Goal: Communication & Community: Connect with others

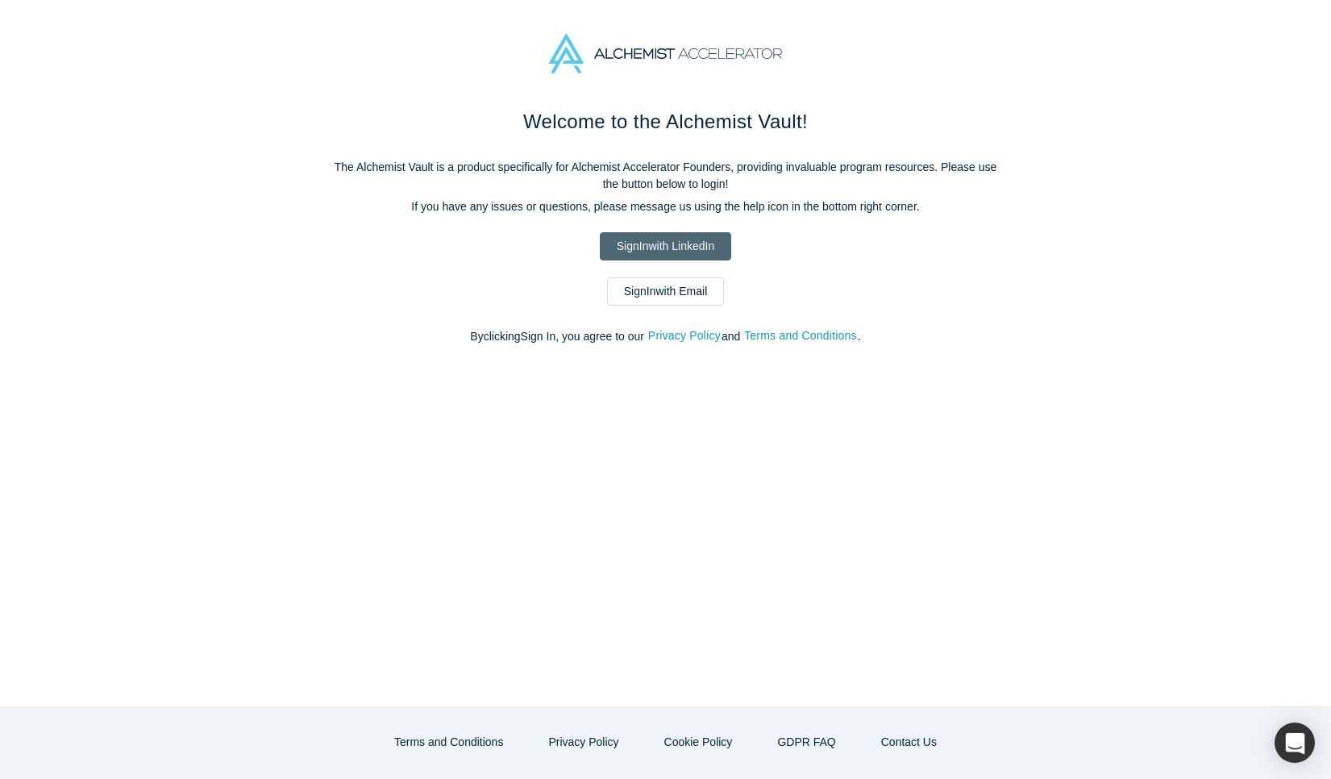
click at [678, 254] on link "Sign In with LinkedIn" at bounding box center [665, 246] width 131 height 28
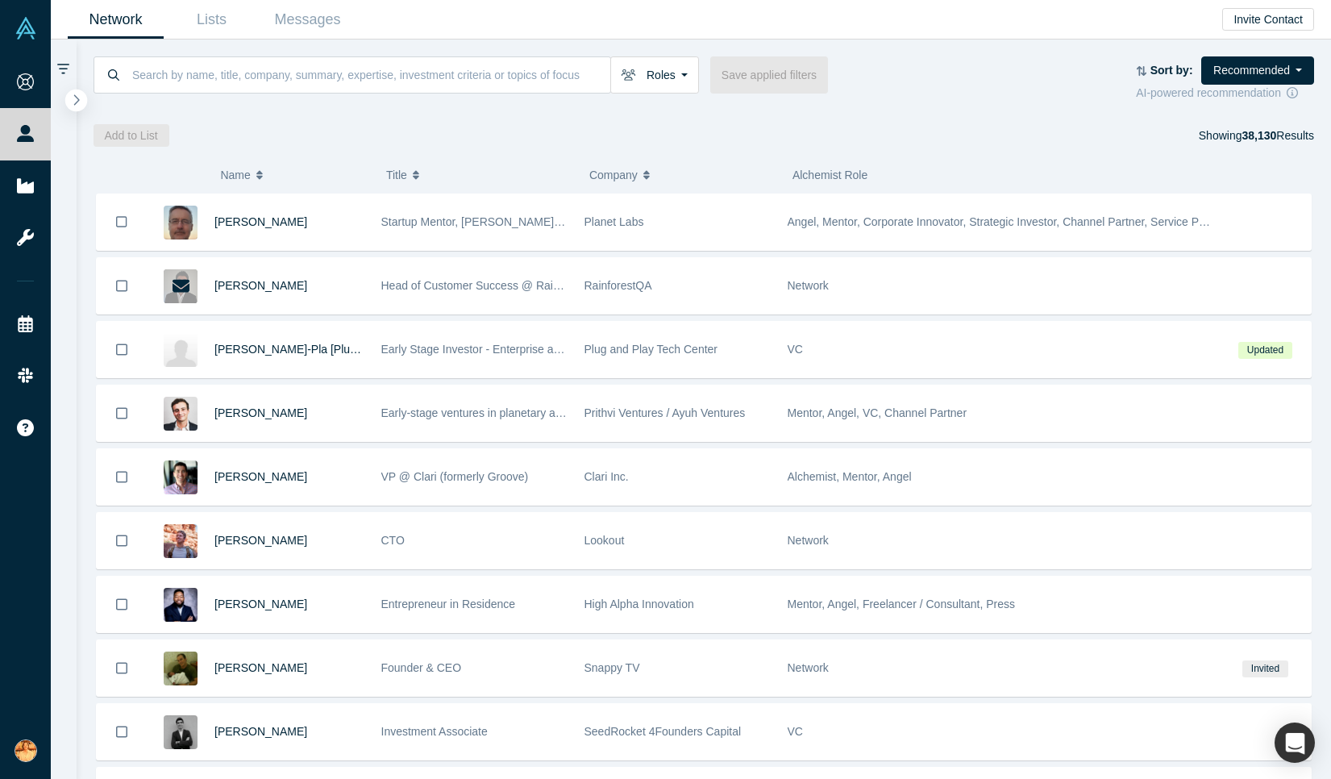
click at [76, 95] on icon "button" at bounding box center [77, 100] width 8 height 12
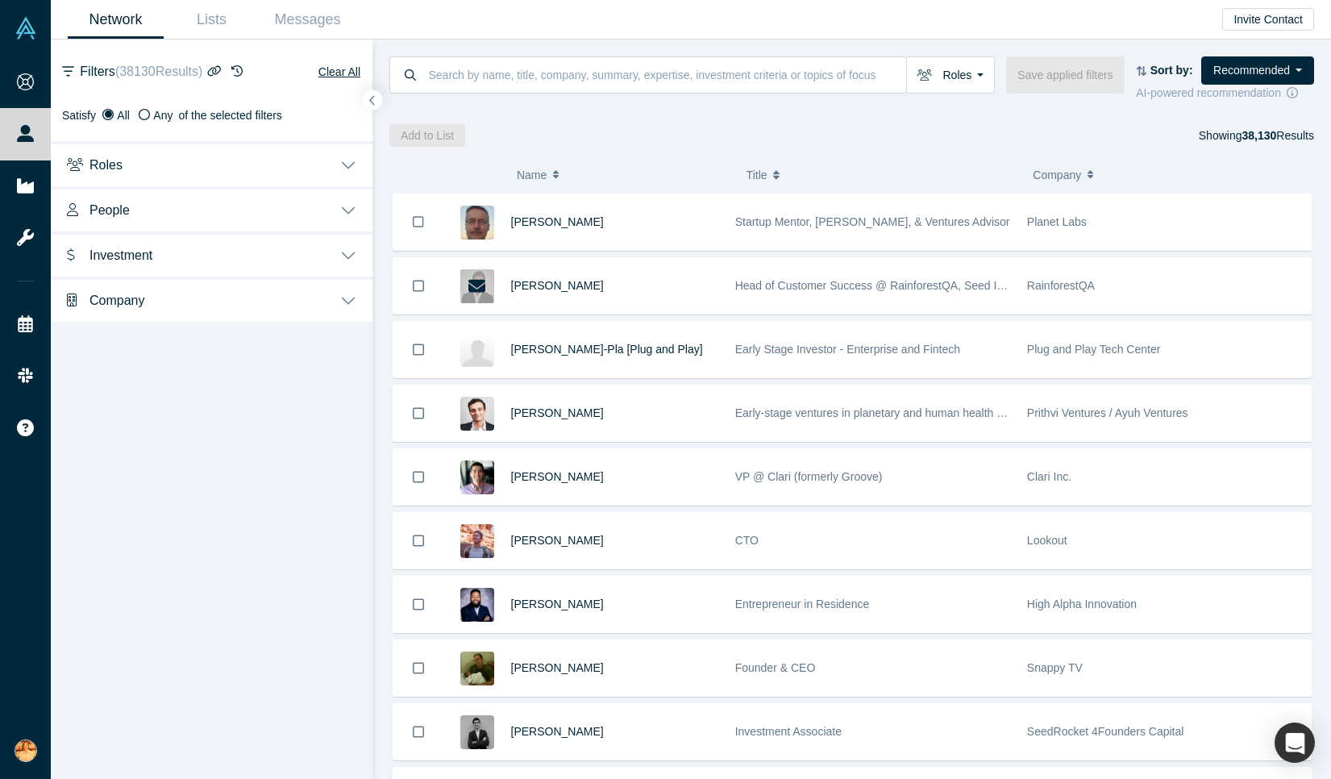
click at [243, 69] on icon "button" at bounding box center [236, 70] width 11 height 11
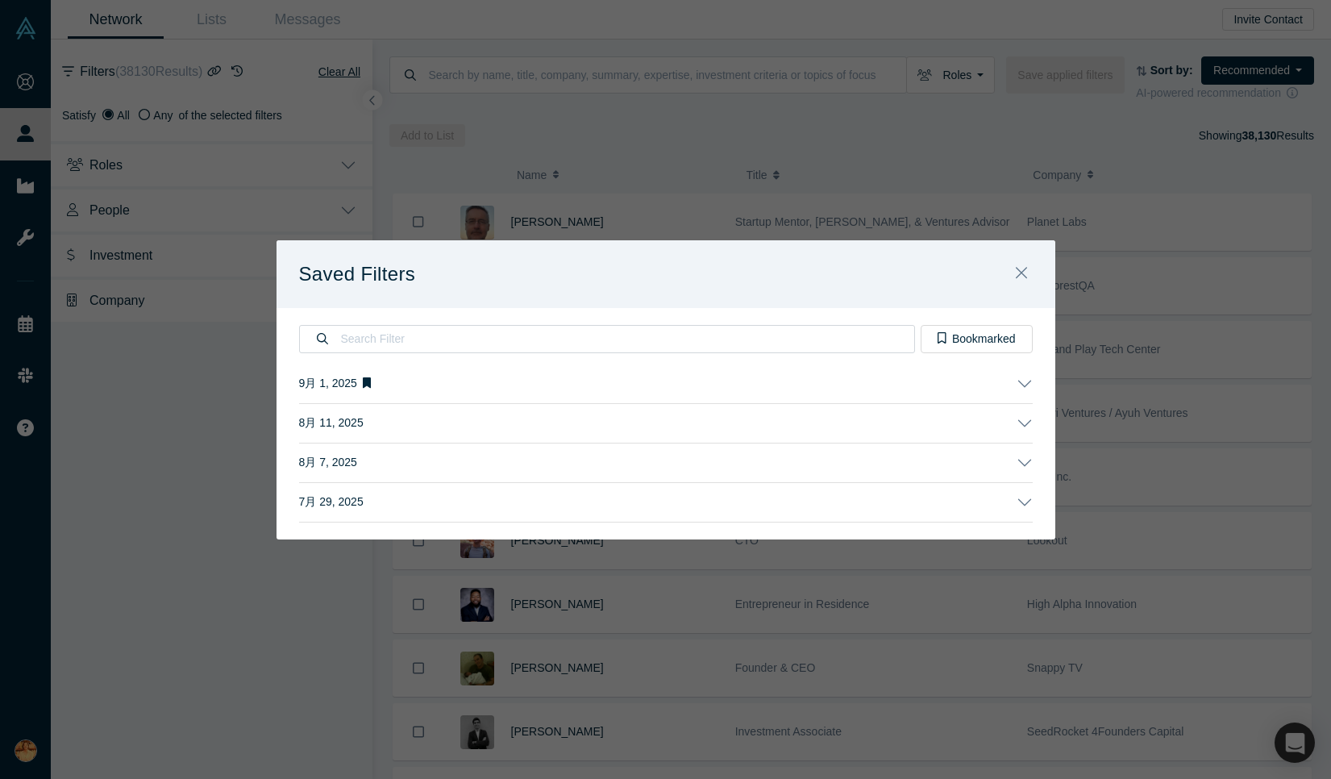
click at [528, 384] on button "9月 1, 2025" at bounding box center [666, 383] width 734 height 39
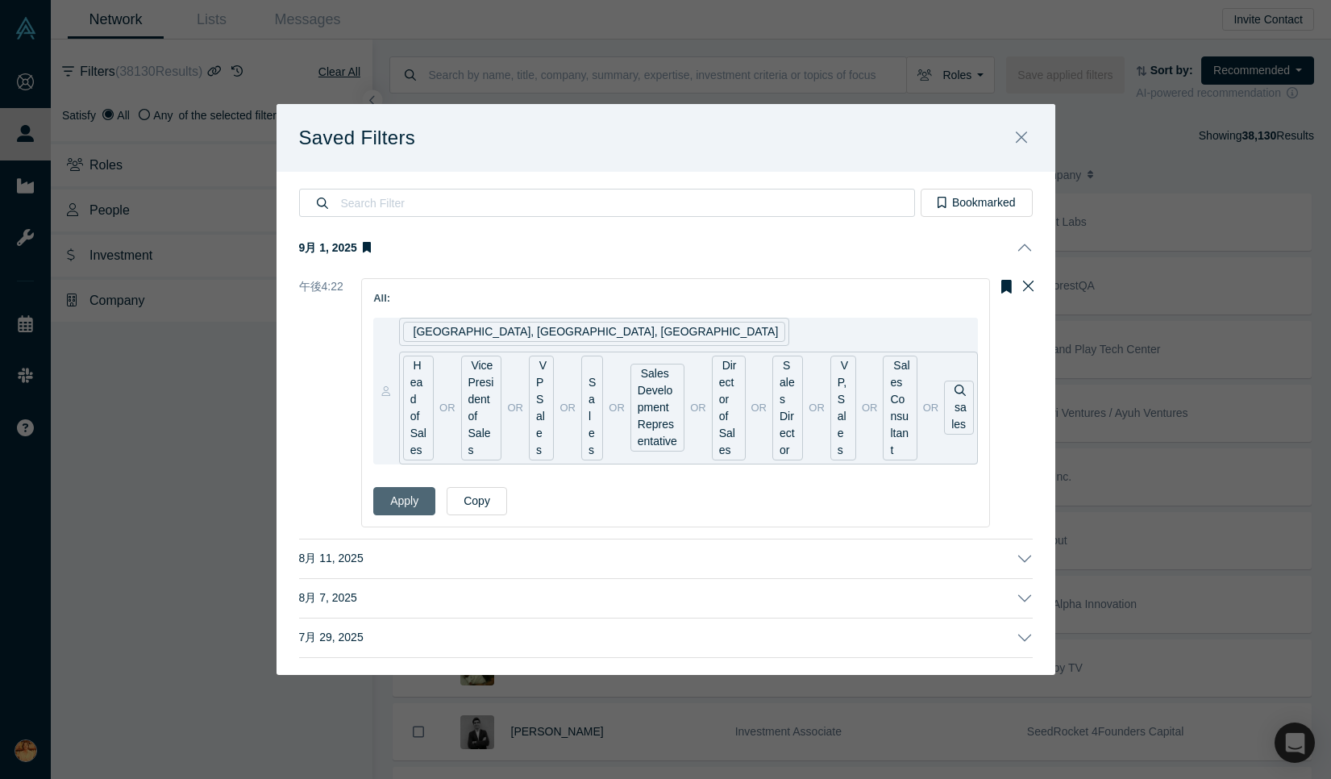
click at [401, 506] on button "Apply" at bounding box center [404, 501] width 62 height 28
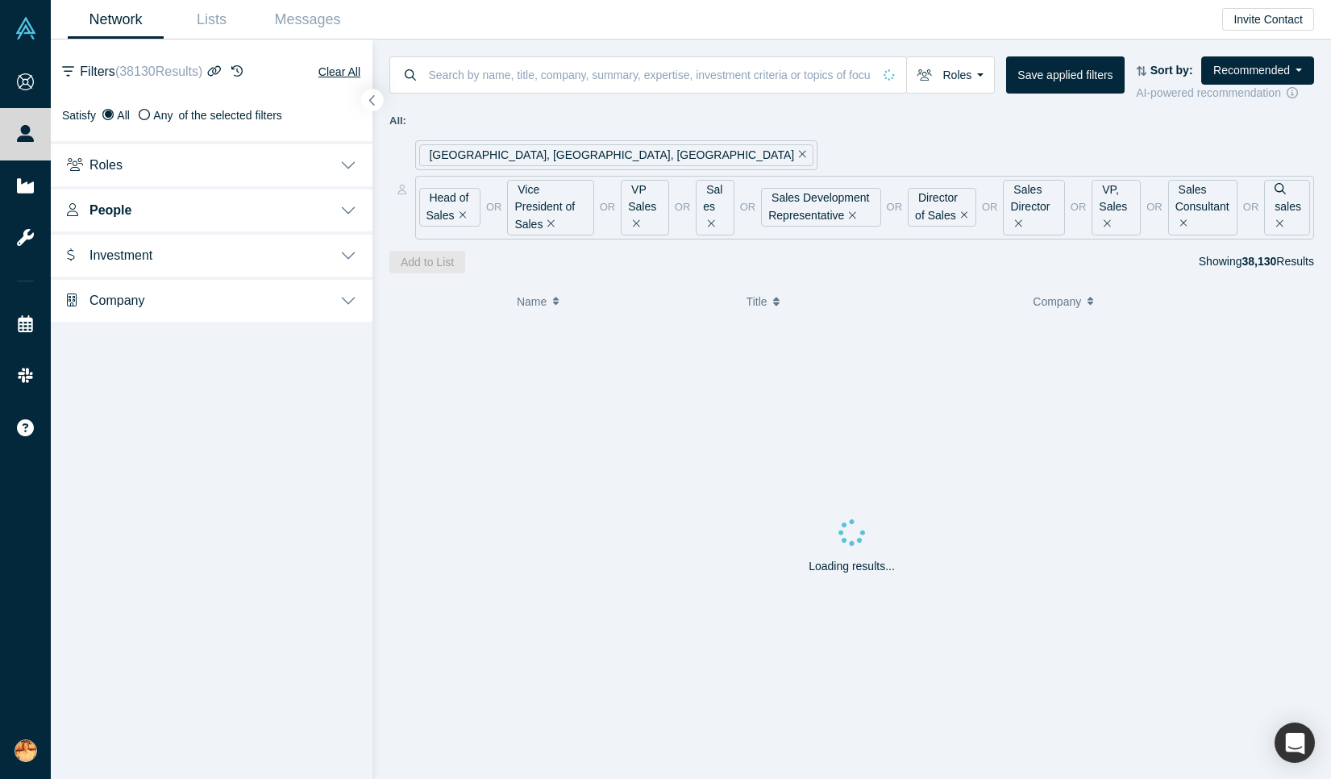
click at [374, 97] on icon "button" at bounding box center [372, 100] width 8 height 12
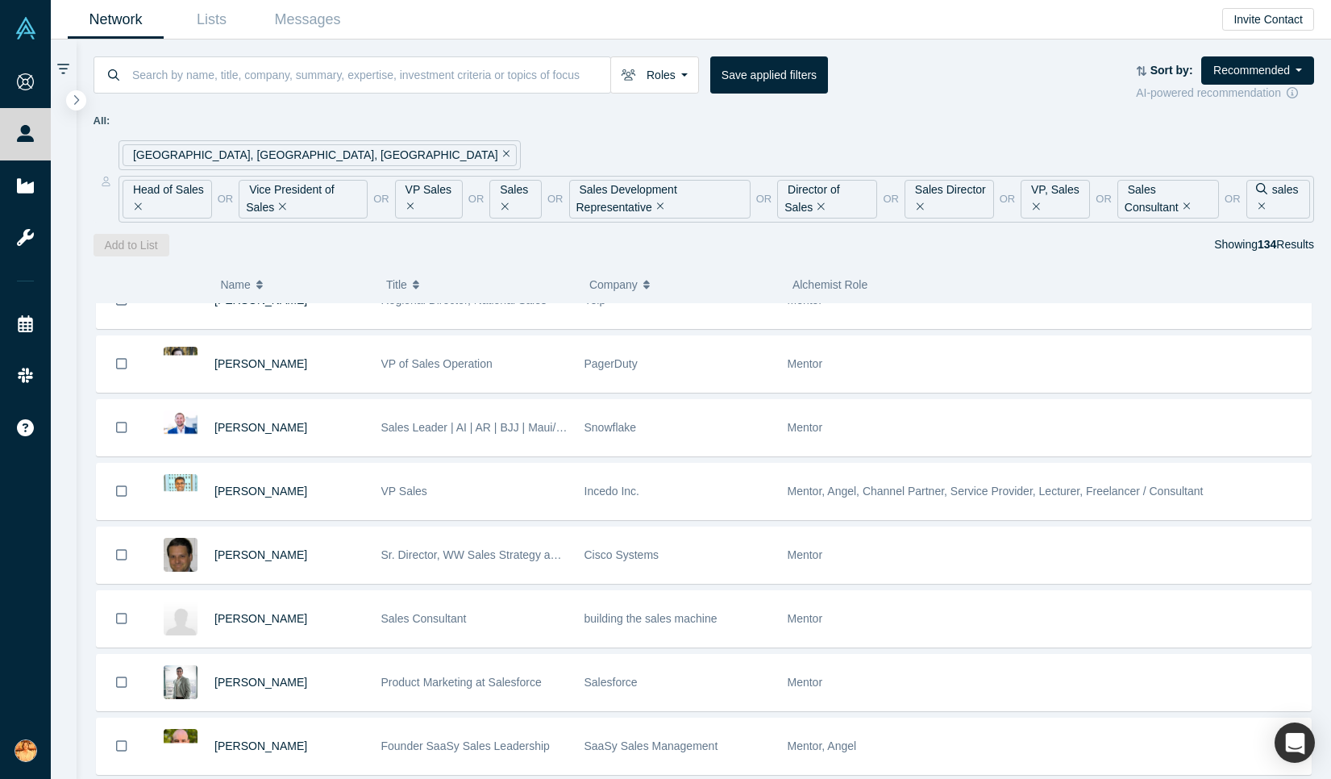
scroll to position [7194, 0]
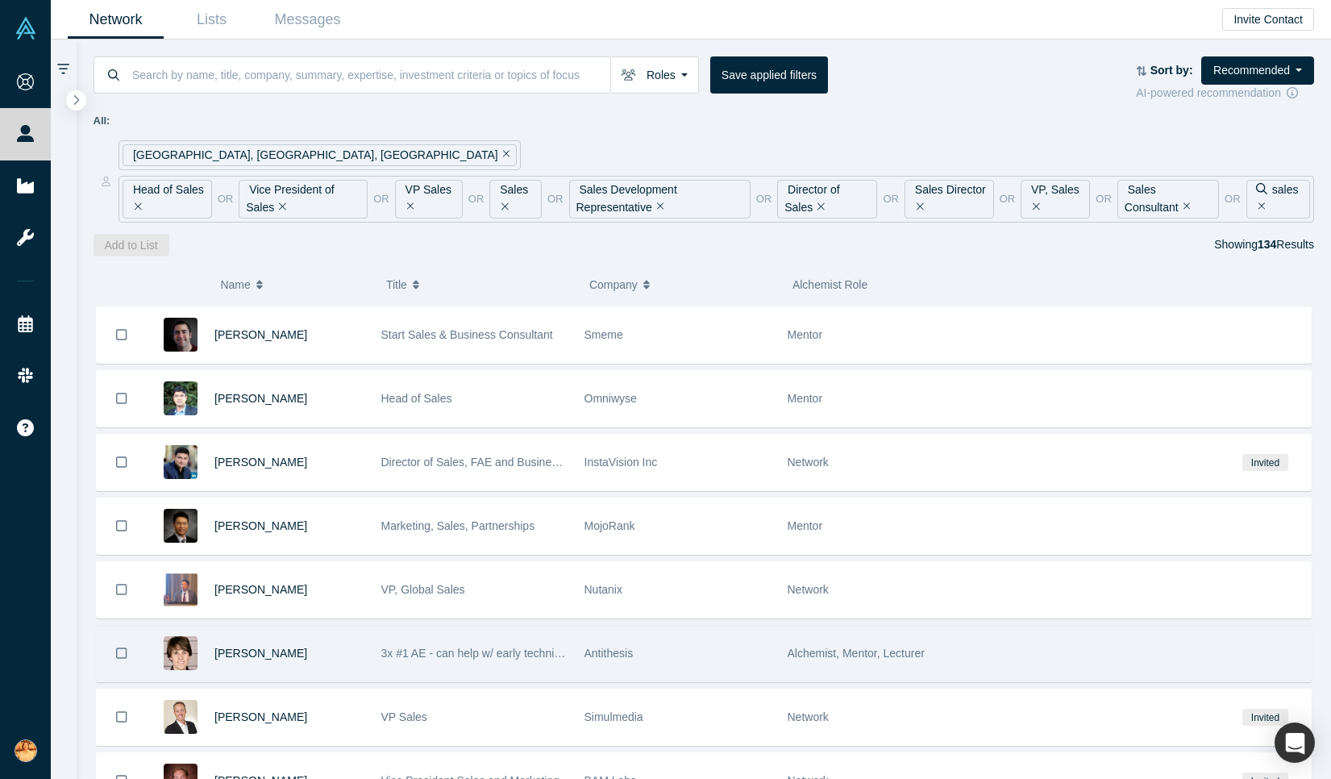
click at [334, 664] on div "[PERSON_NAME]" at bounding box center [289, 654] width 150 height 56
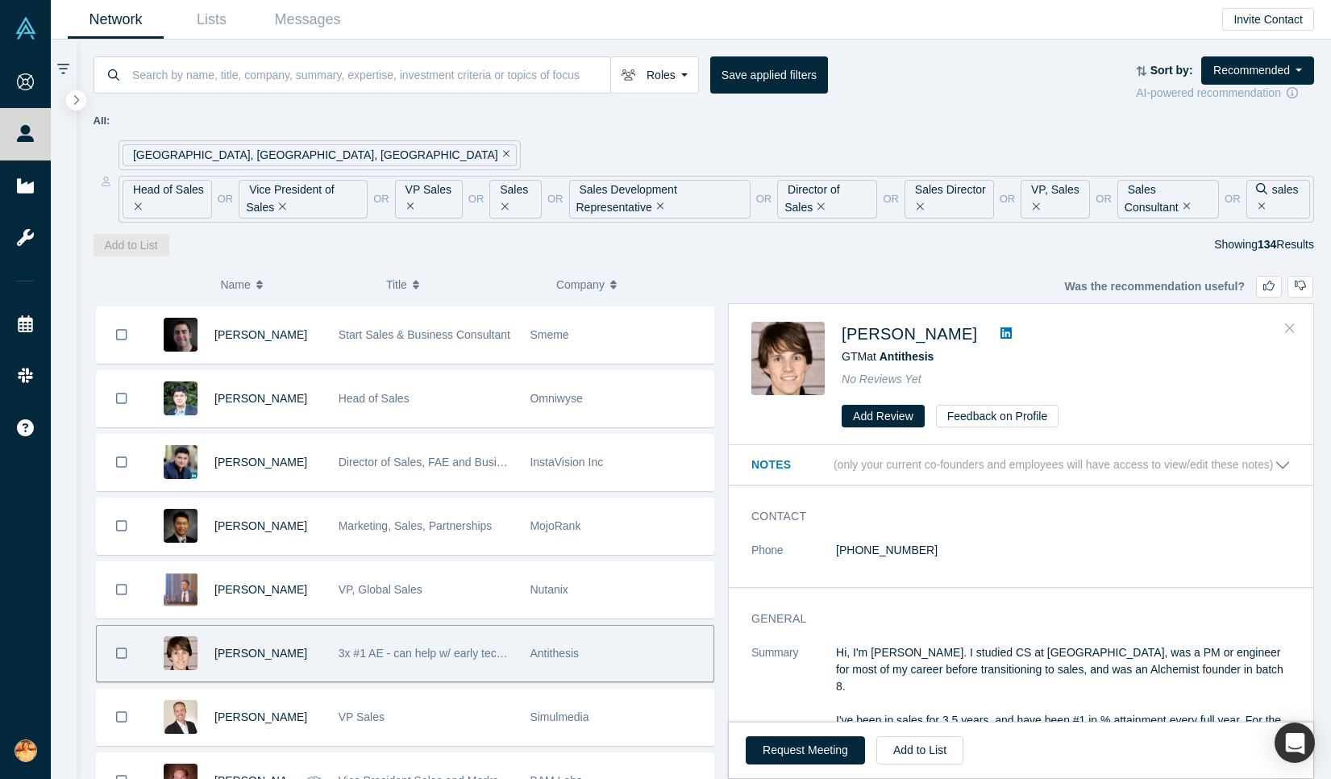
click at [1287, 325] on icon "Close" at bounding box center [1290, 328] width 10 height 15
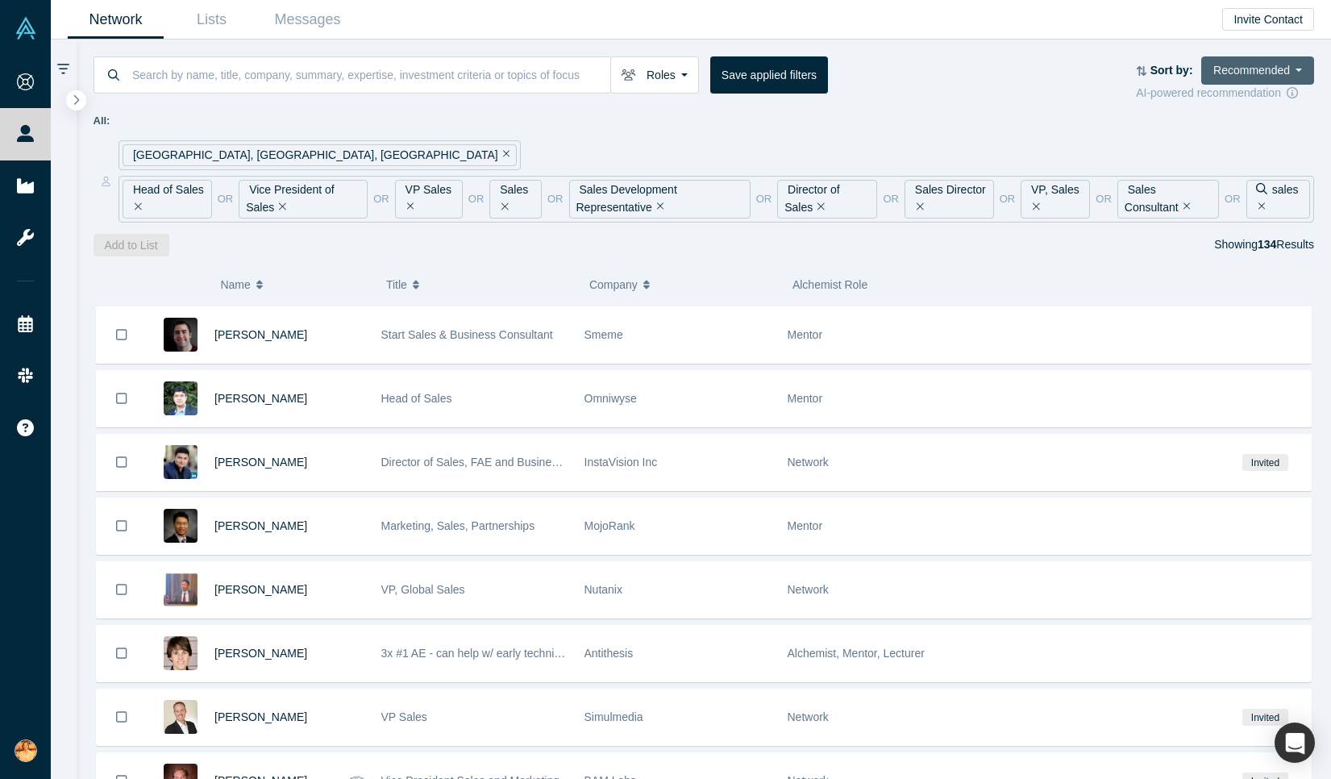
click at [1252, 64] on button "Recommended" at bounding box center [1257, 70] width 113 height 28
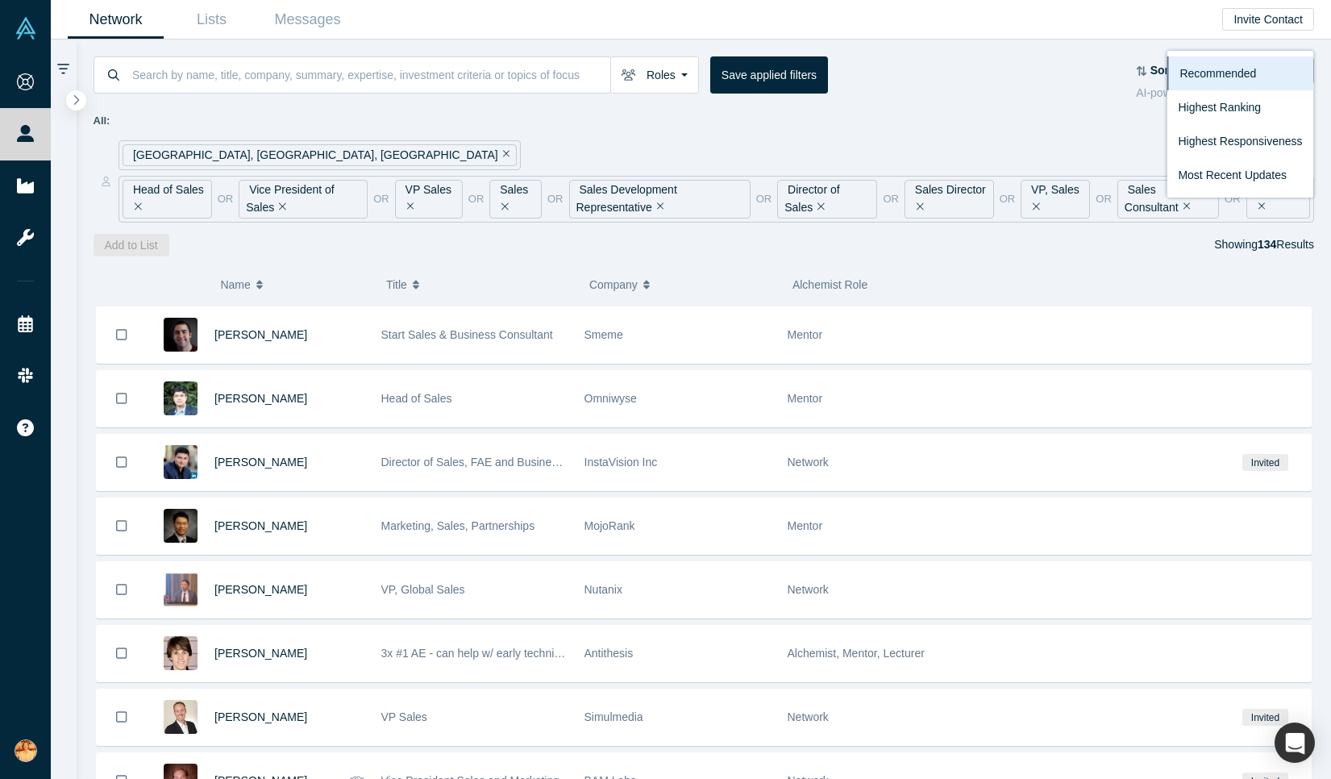
click at [962, 102] on div "All: [GEOGRAPHIC_DATA], [GEOGRAPHIC_DATA], [GEOGRAPHIC_DATA] Head of Sales or V…" at bounding box center [704, 162] width 1221 height 121
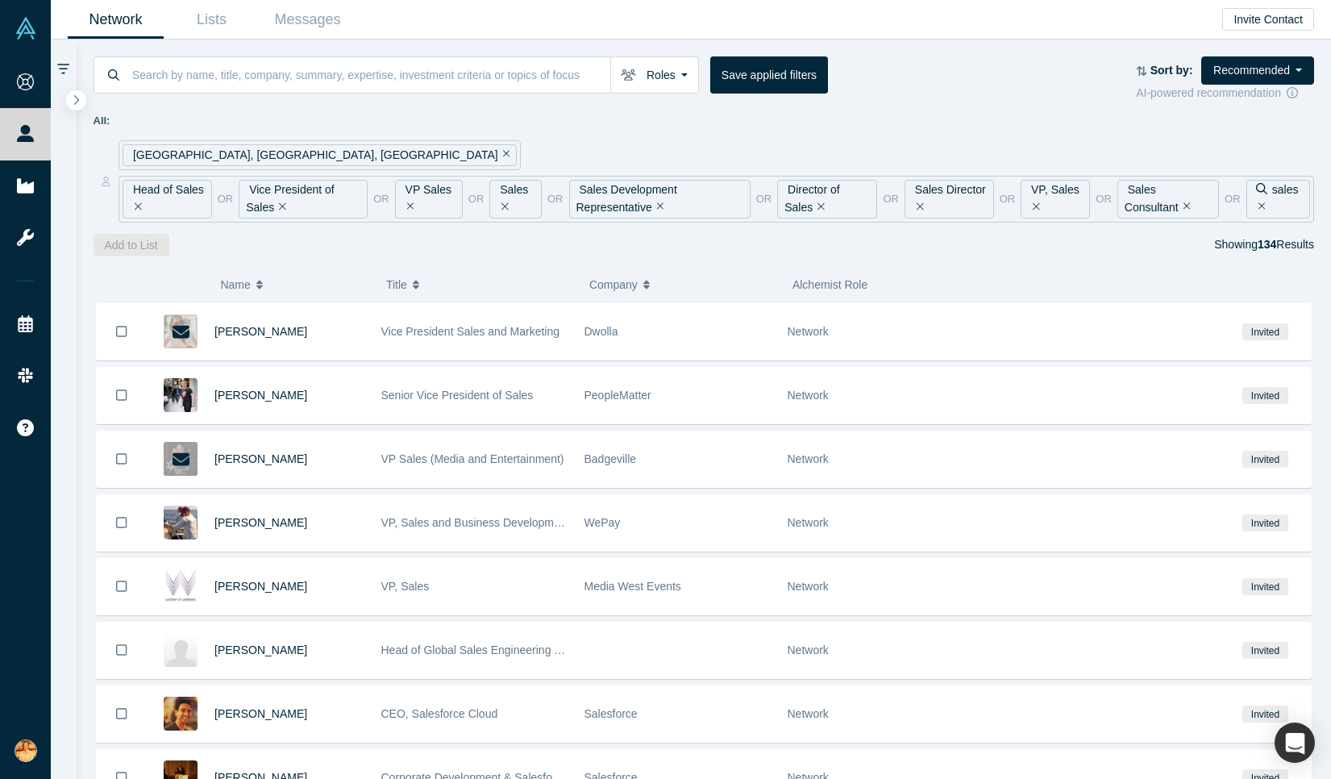
scroll to position [0, 0]
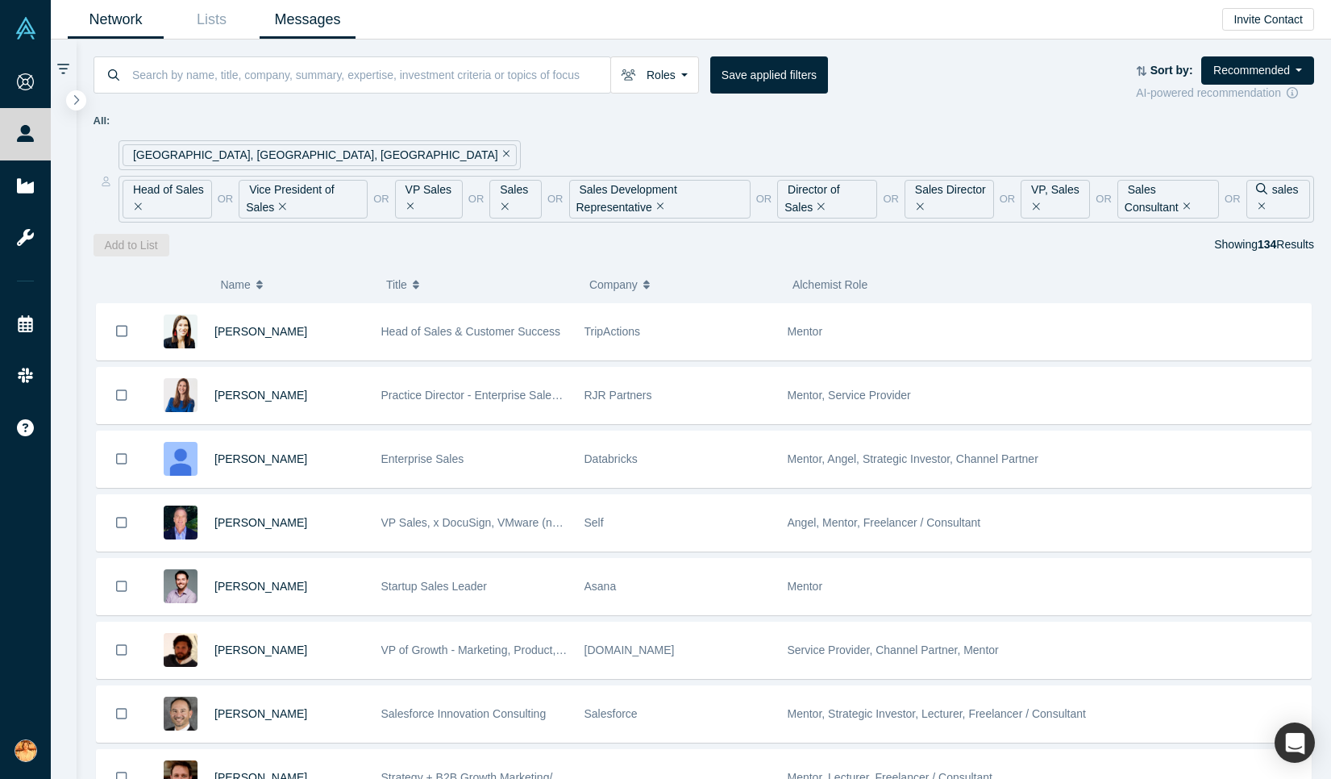
click at [314, 25] on link "Messages" at bounding box center [308, 20] width 96 height 38
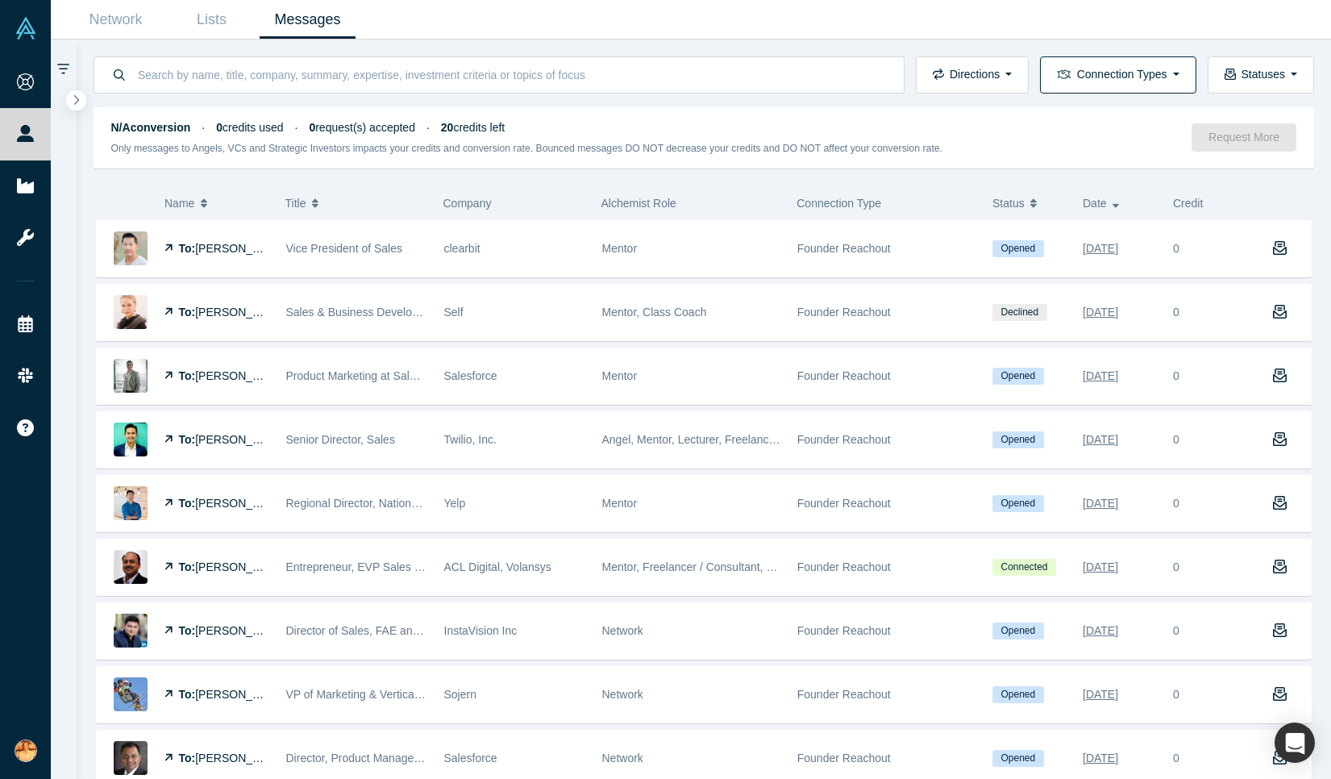
click at [1150, 75] on button "Connection Types" at bounding box center [1118, 74] width 156 height 37
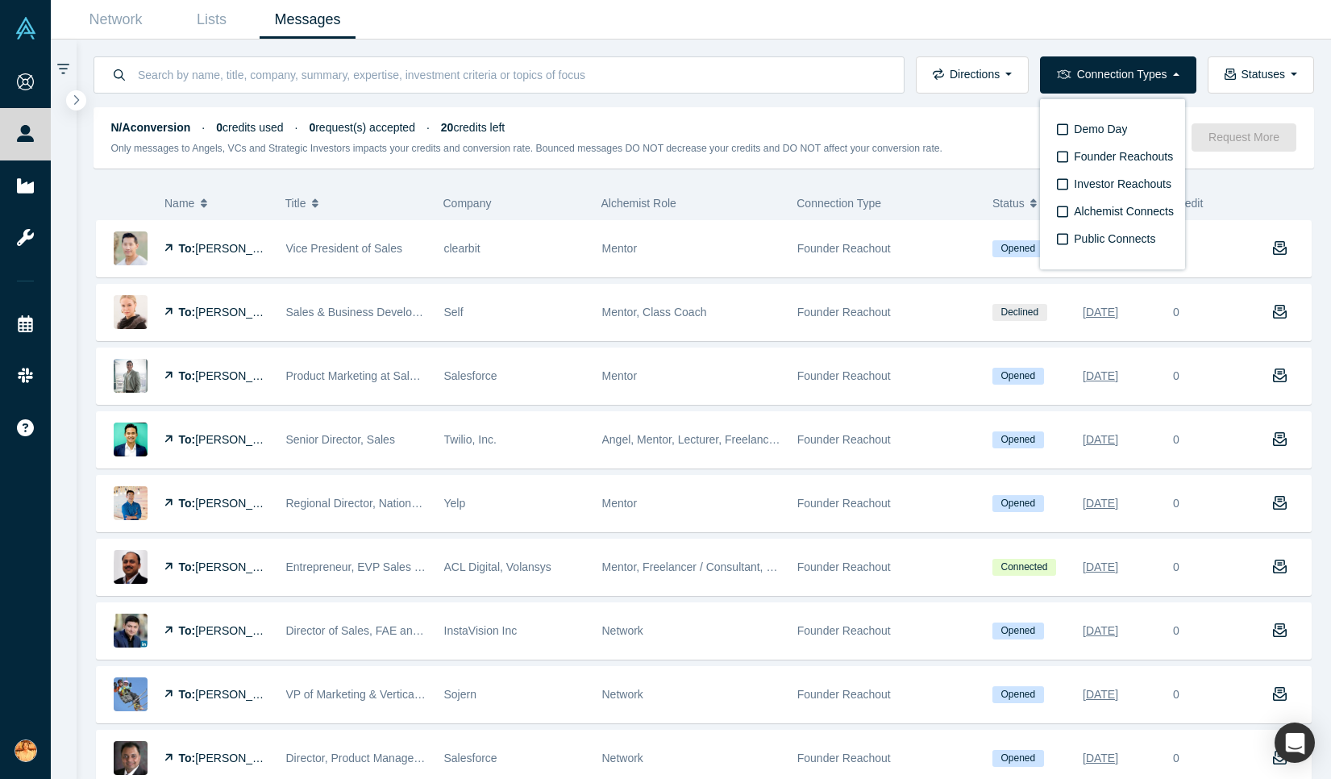
click at [992, 55] on div "Directions Incoming messages Outgoing messages Connection Types Demo Day Founde…" at bounding box center [704, 67] width 1255 height 54
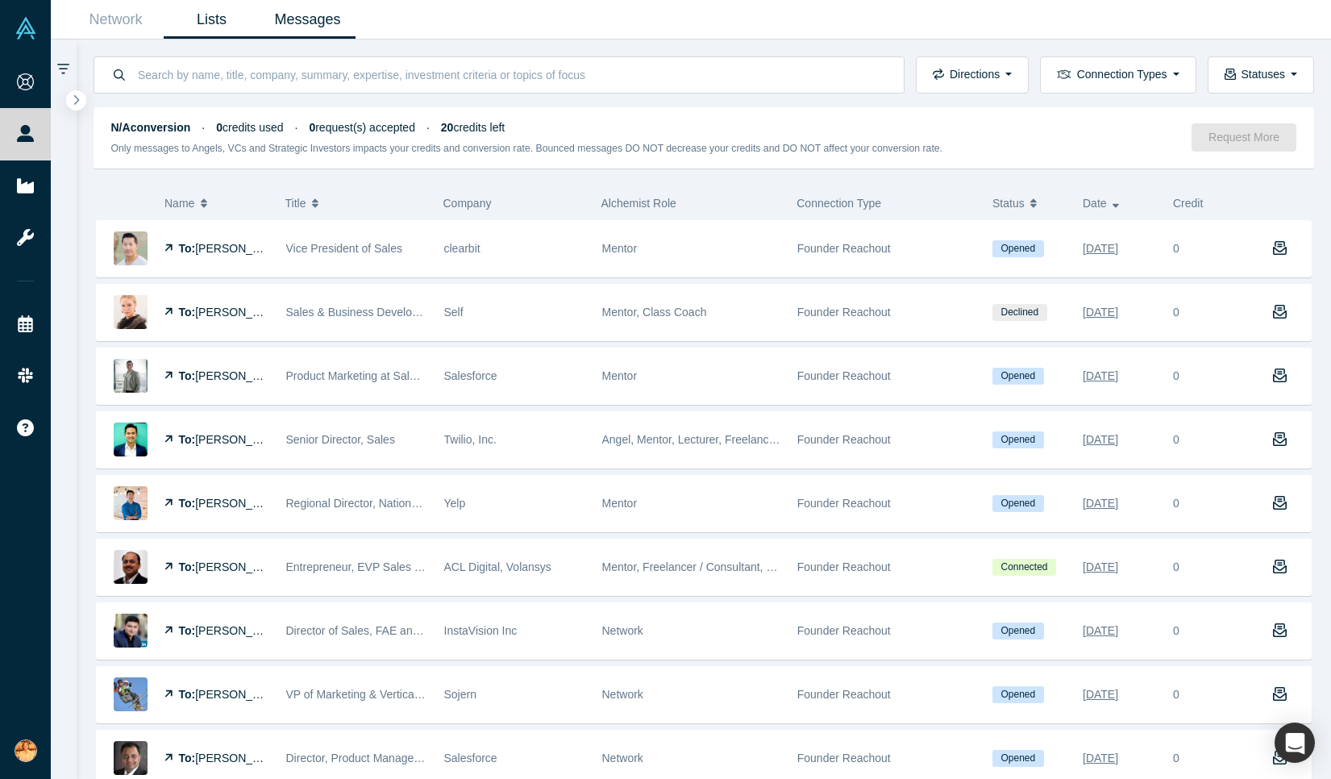
click at [186, 24] on link "Lists" at bounding box center [212, 20] width 96 height 38
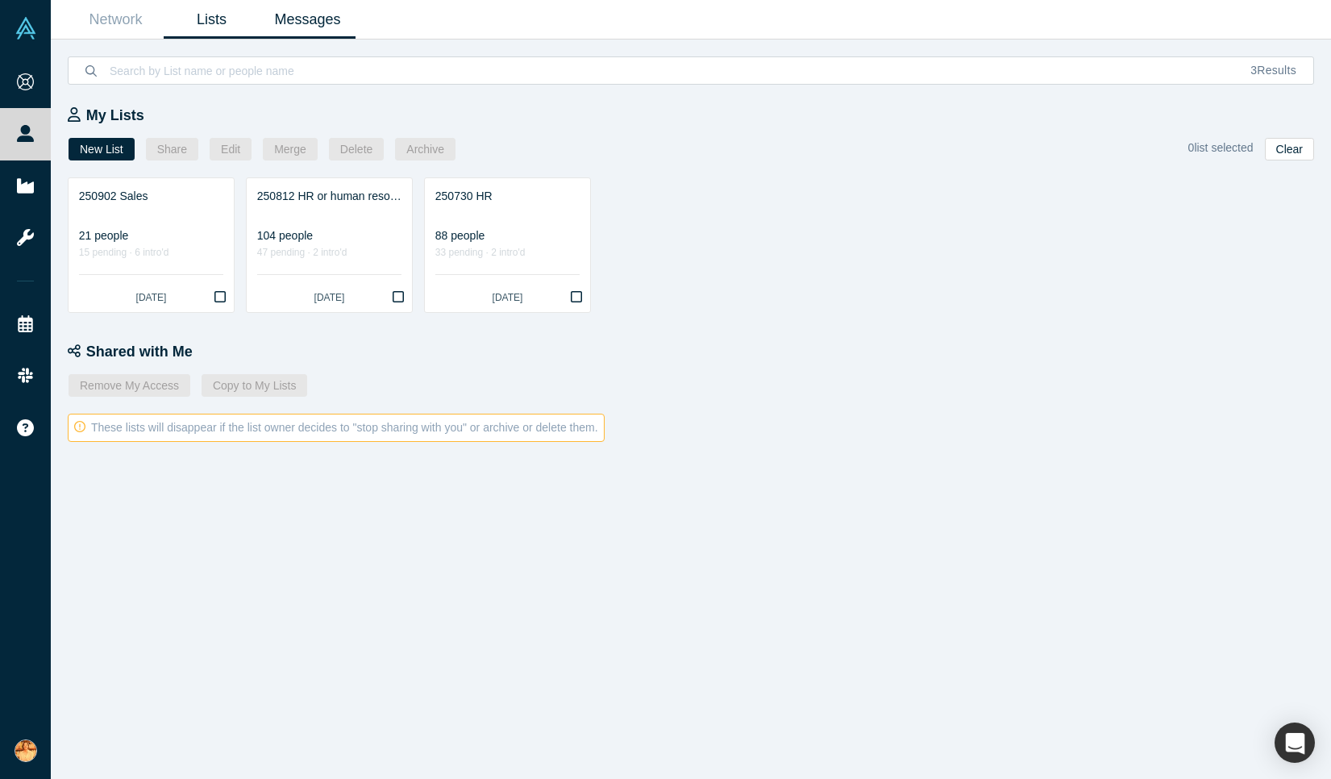
click at [303, 23] on link "Messages" at bounding box center [308, 20] width 96 height 38
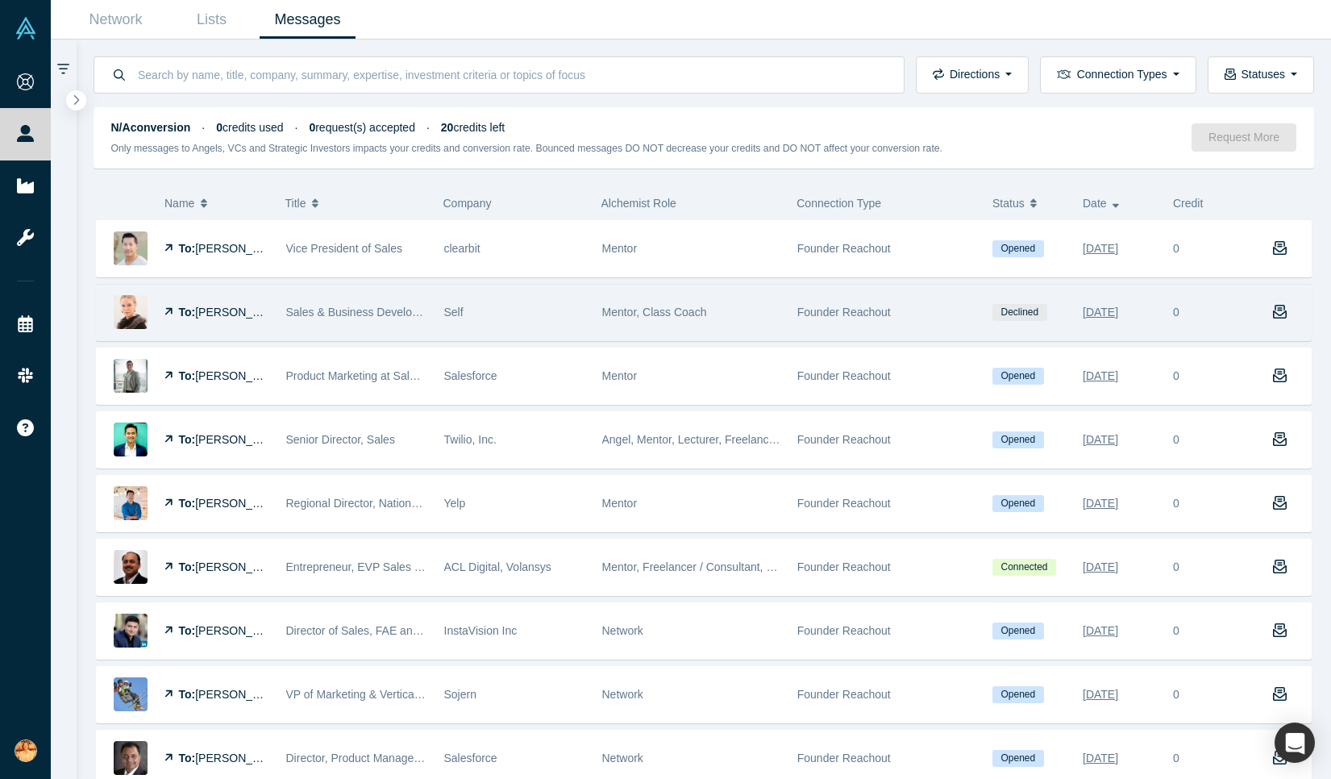
click at [468, 313] on div "Self" at bounding box center [514, 313] width 141 height 56
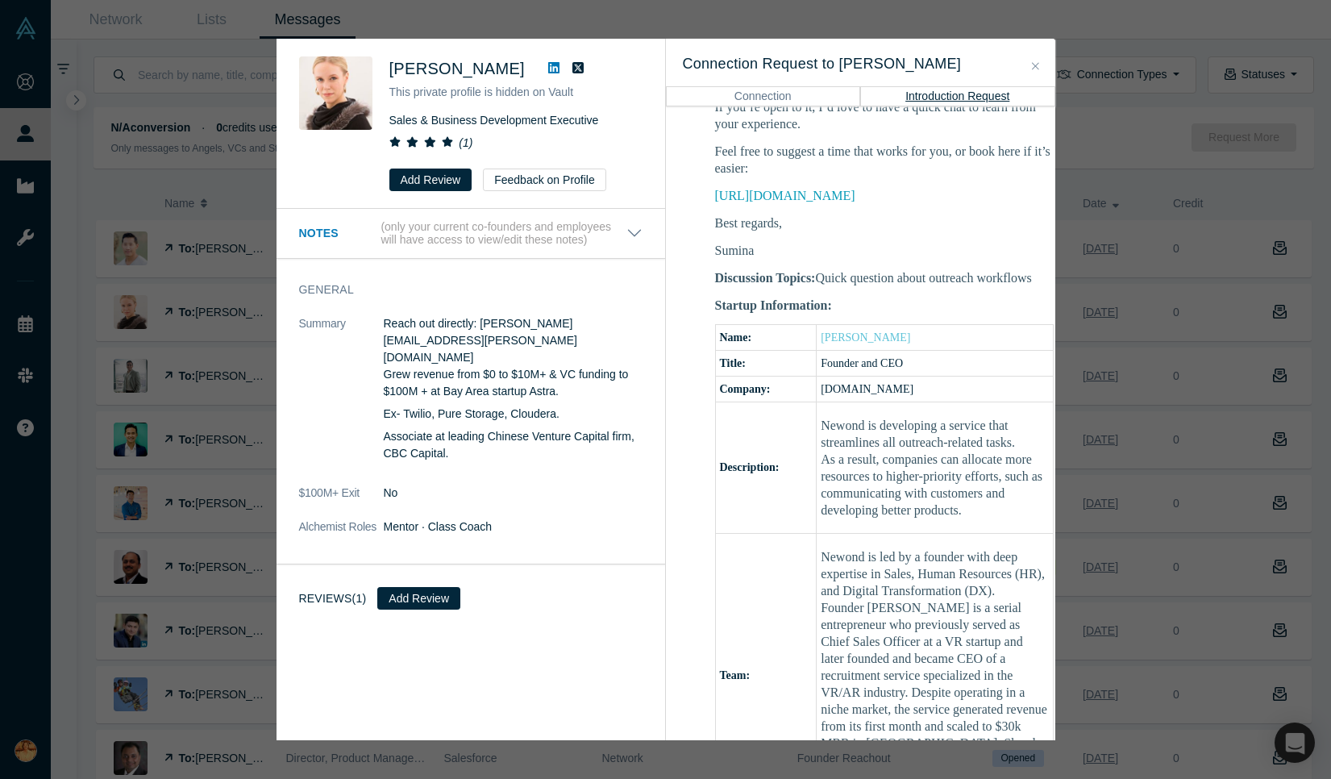
scroll to position [183, 0]
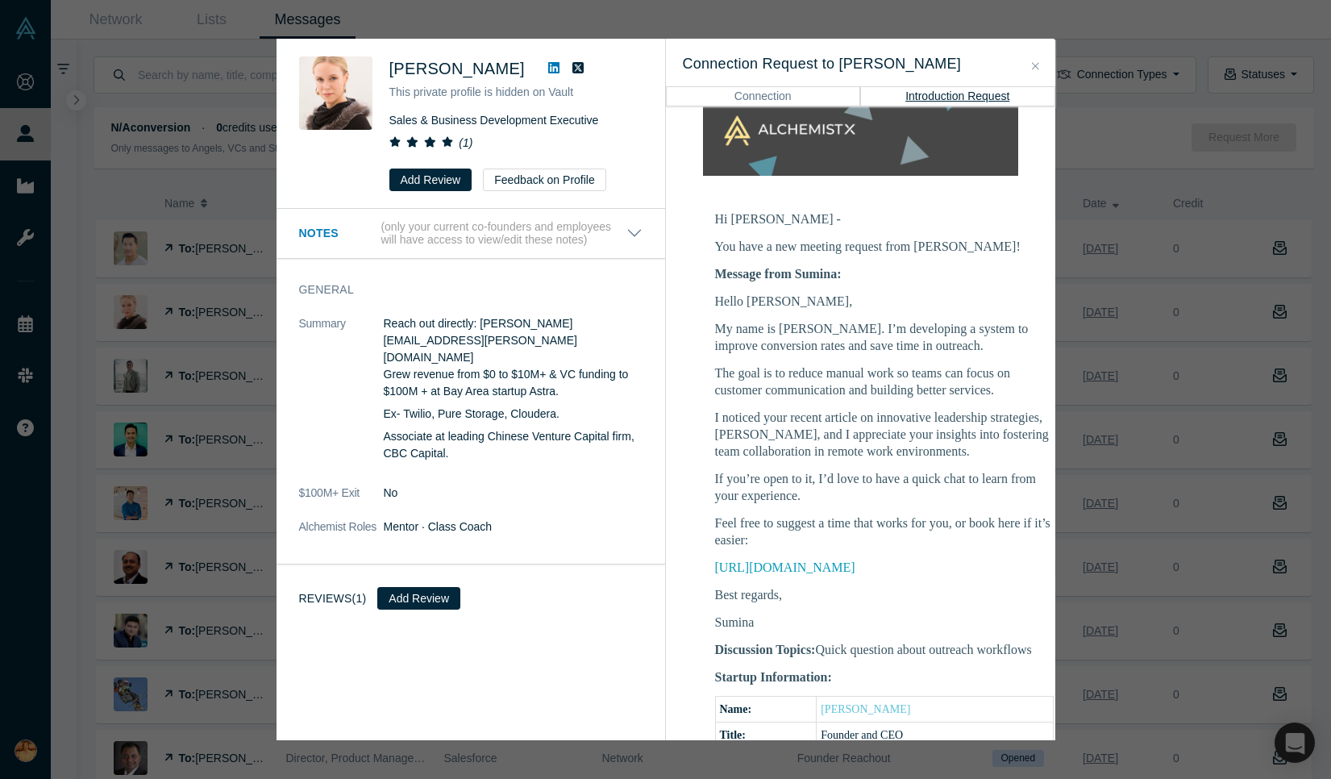
click at [1130, 154] on div "Was the recommendation useful? [PERSON_NAME] This private profile is hidden on …" at bounding box center [665, 389] width 1331 height 779
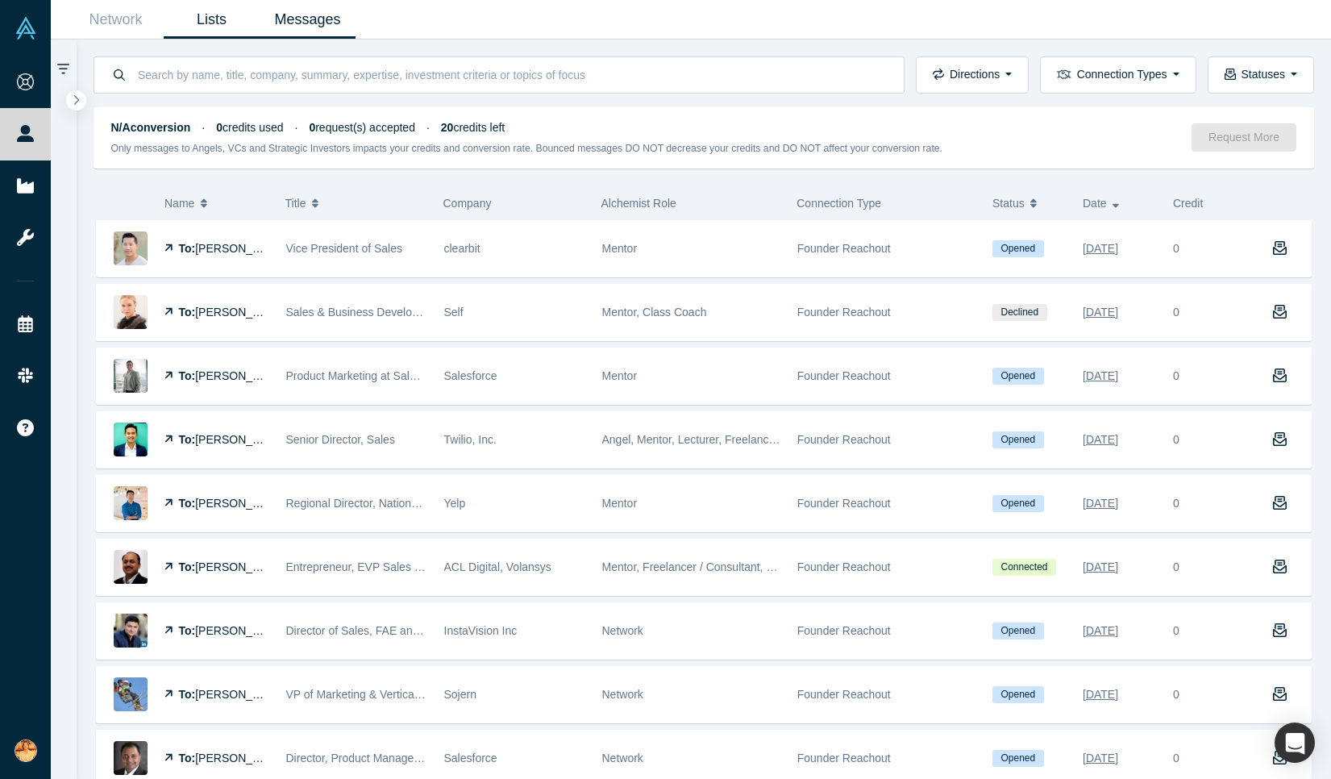
click at [200, 21] on link "Lists" at bounding box center [212, 20] width 96 height 38
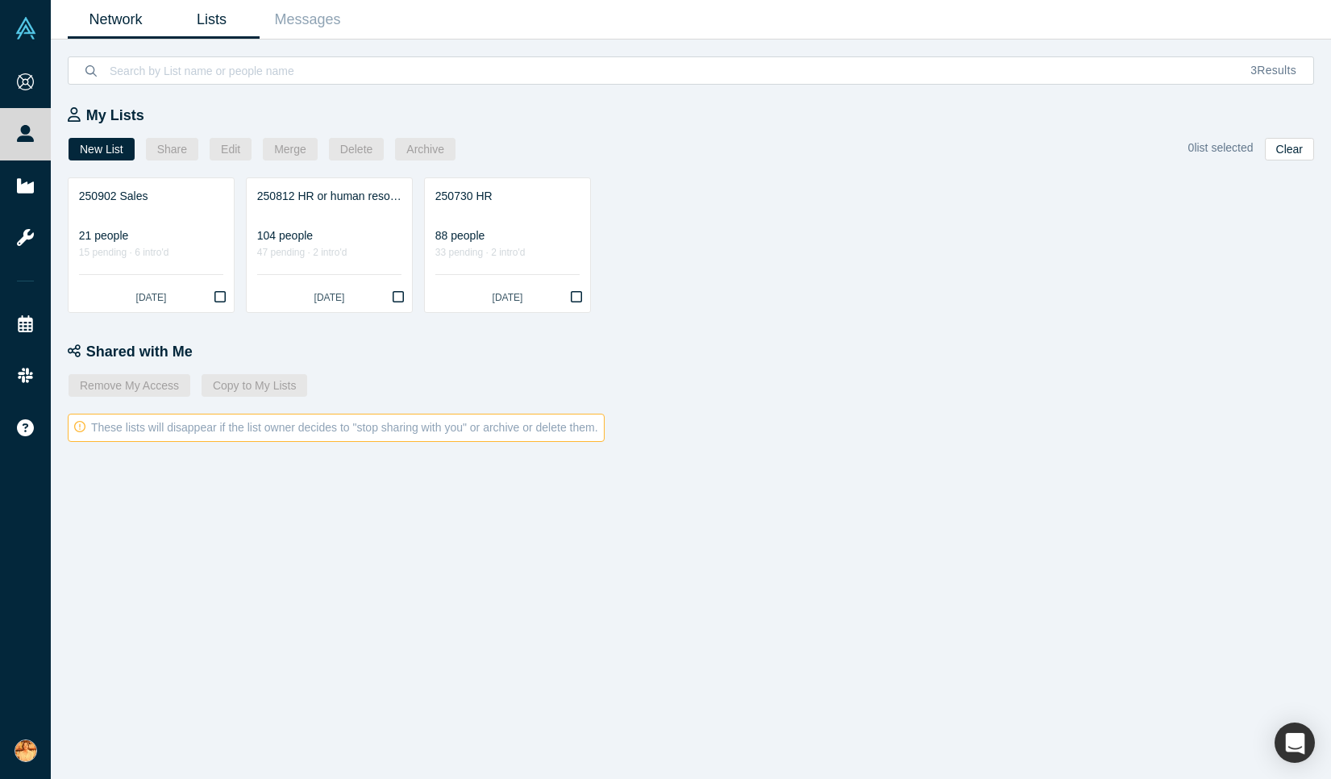
click at [112, 11] on link "Network" at bounding box center [116, 20] width 96 height 38
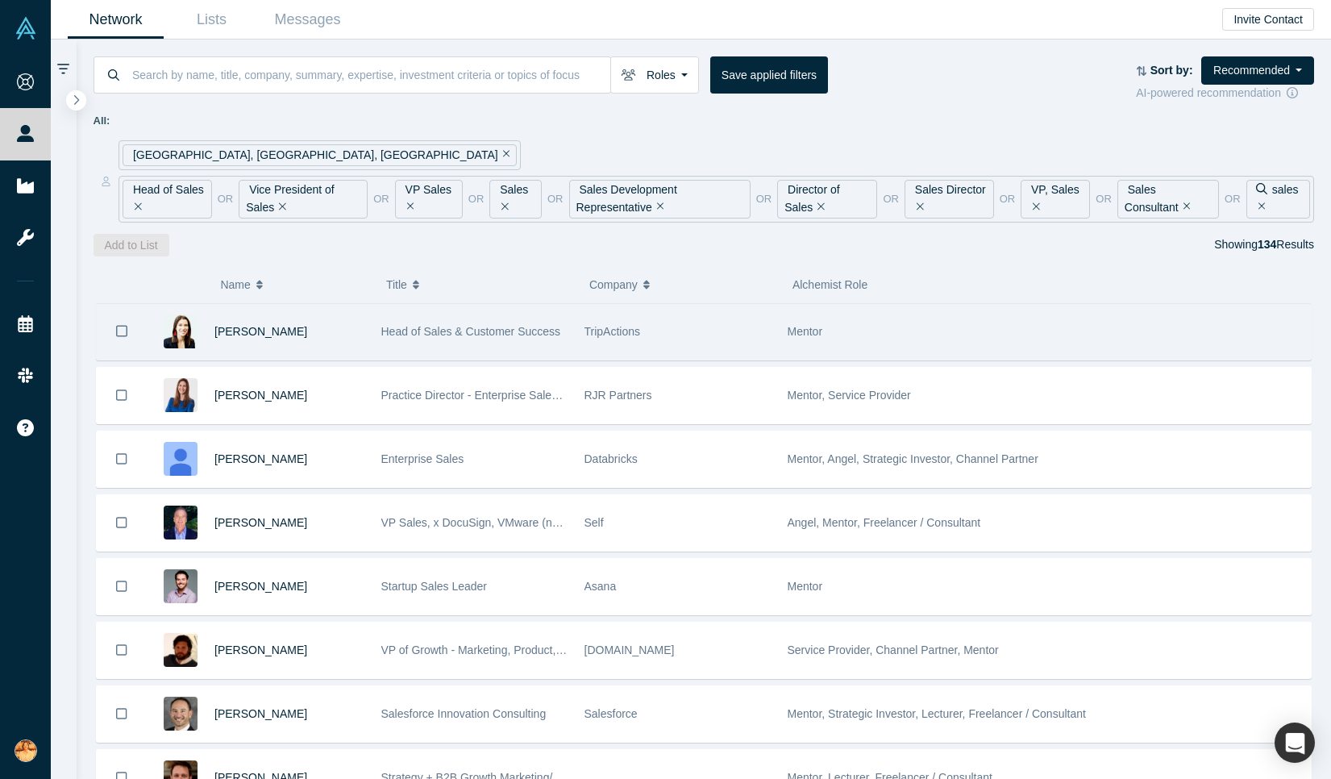
click at [292, 337] on div "[PERSON_NAME]" at bounding box center [289, 332] width 150 height 56
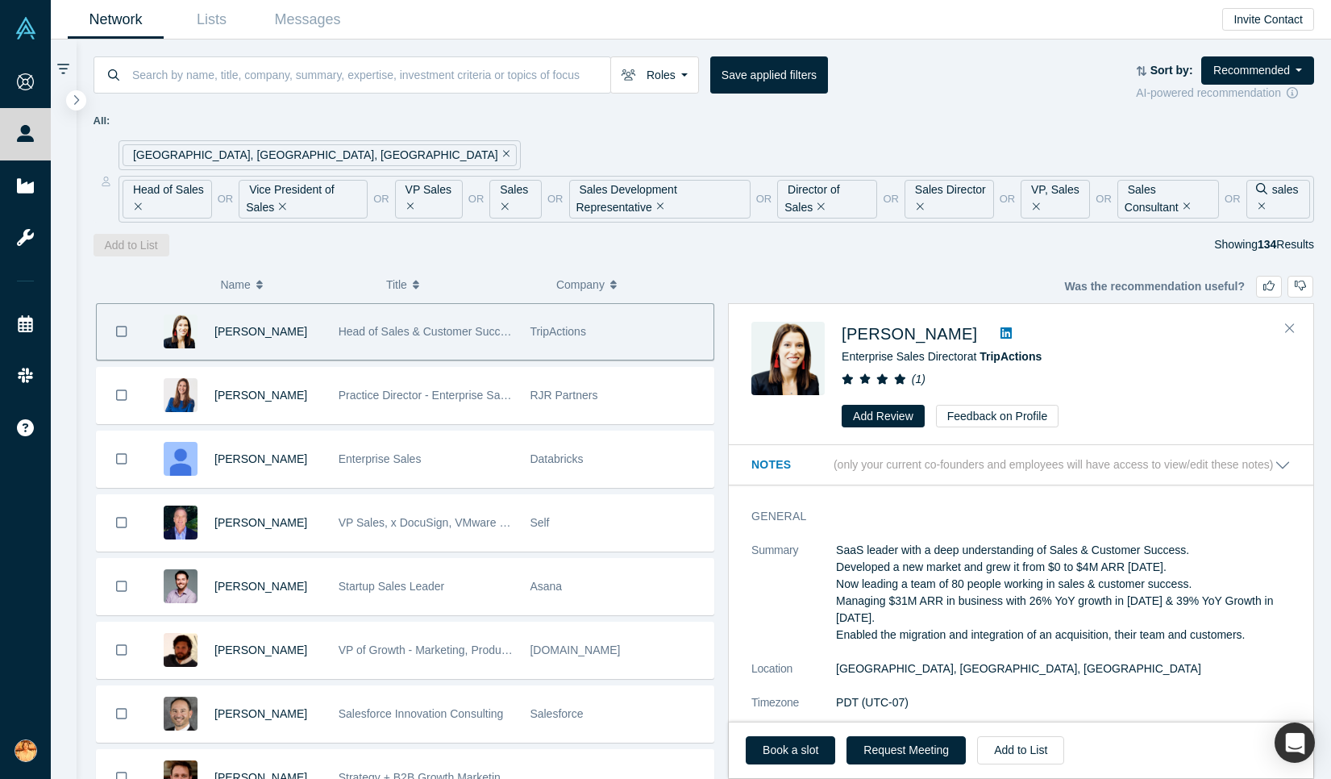
scroll to position [610, 0]
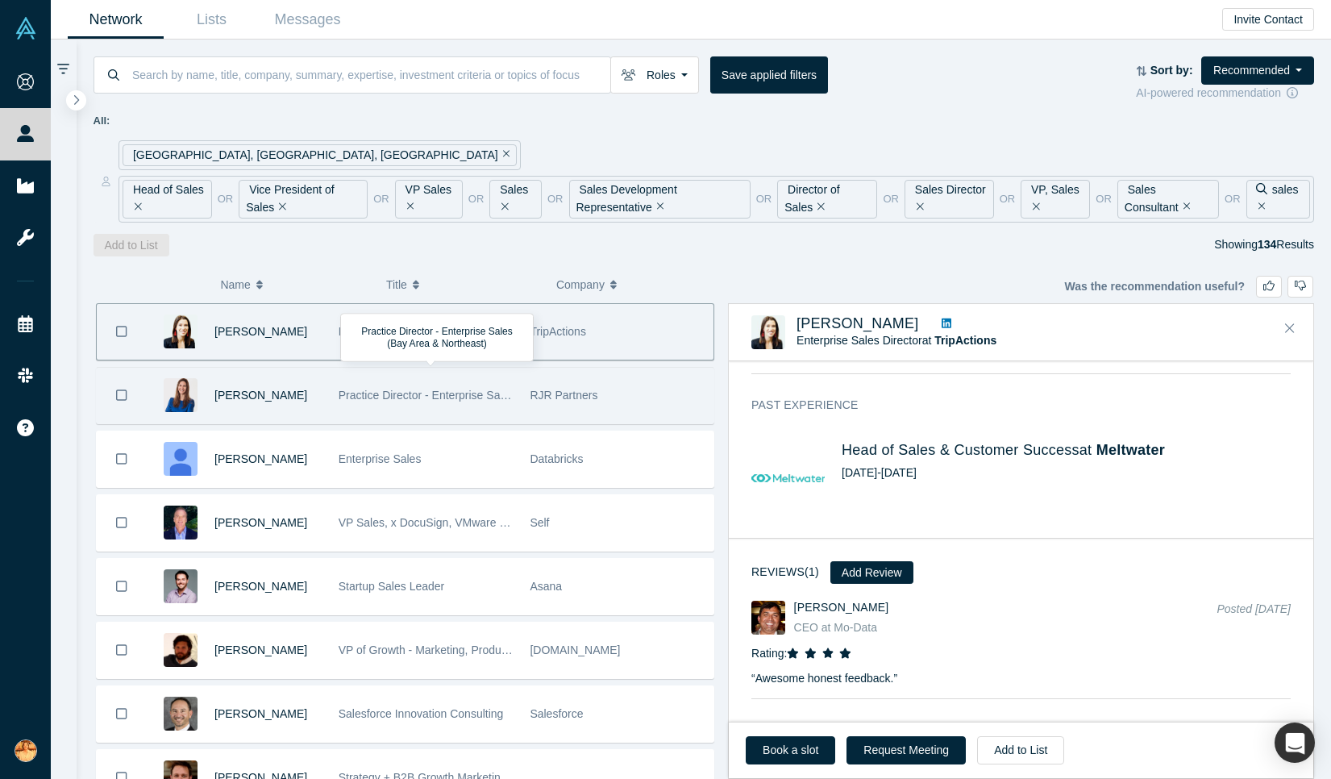
click at [412, 393] on span "Practice Director - Enterprise Sales (Bay Area & Northeast)" at bounding box center [486, 395] width 295 height 13
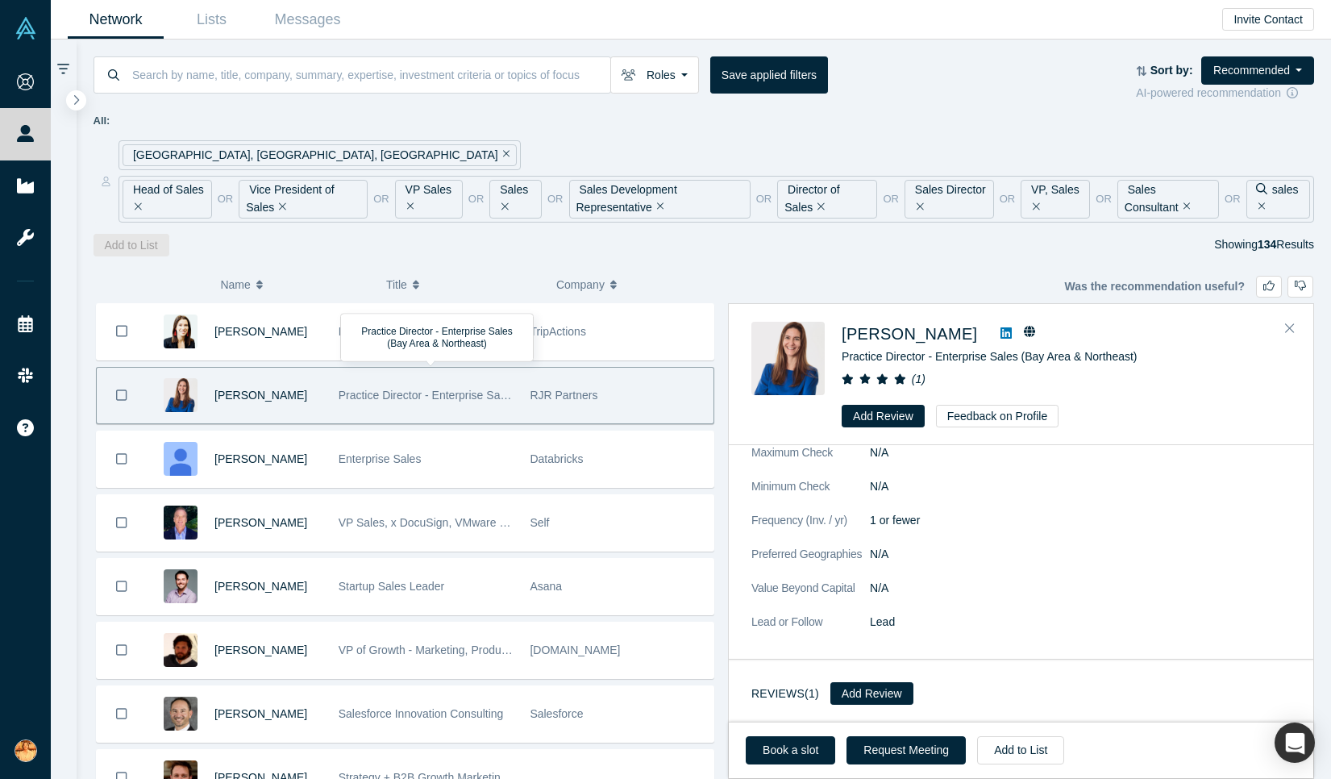
scroll to position [0, 0]
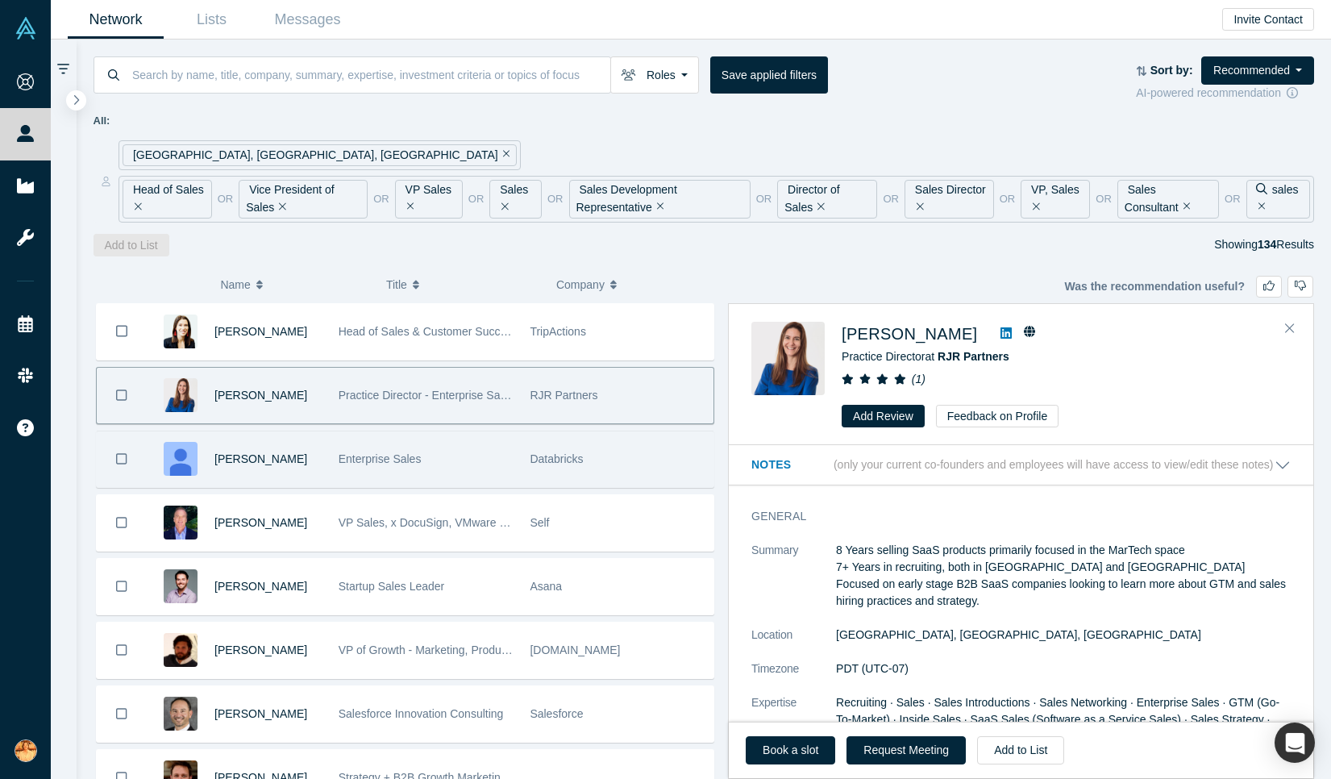
click at [402, 472] on div "Enterprise Sales" at bounding box center [426, 459] width 175 height 56
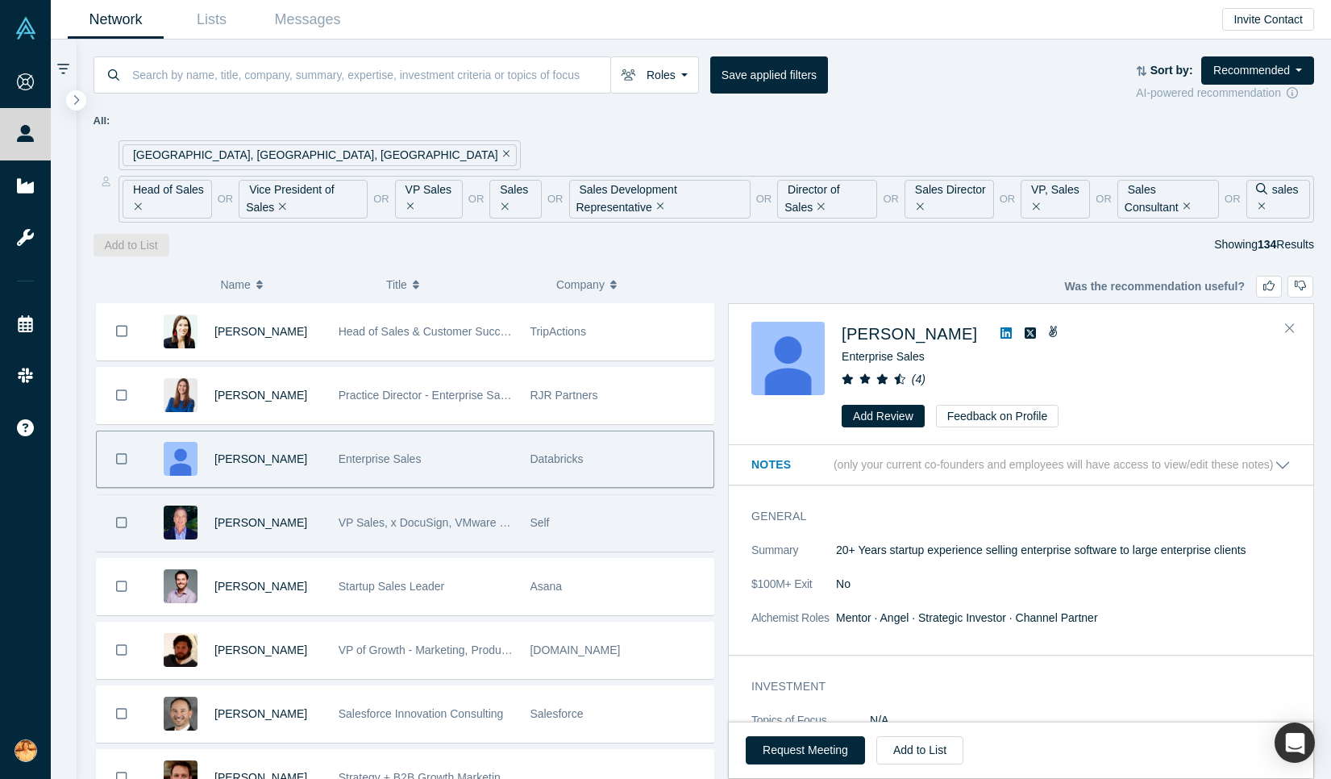
click at [434, 541] on div "VP Sales, x DocuSign, VMware (now Broadcom)" at bounding box center [426, 523] width 175 height 56
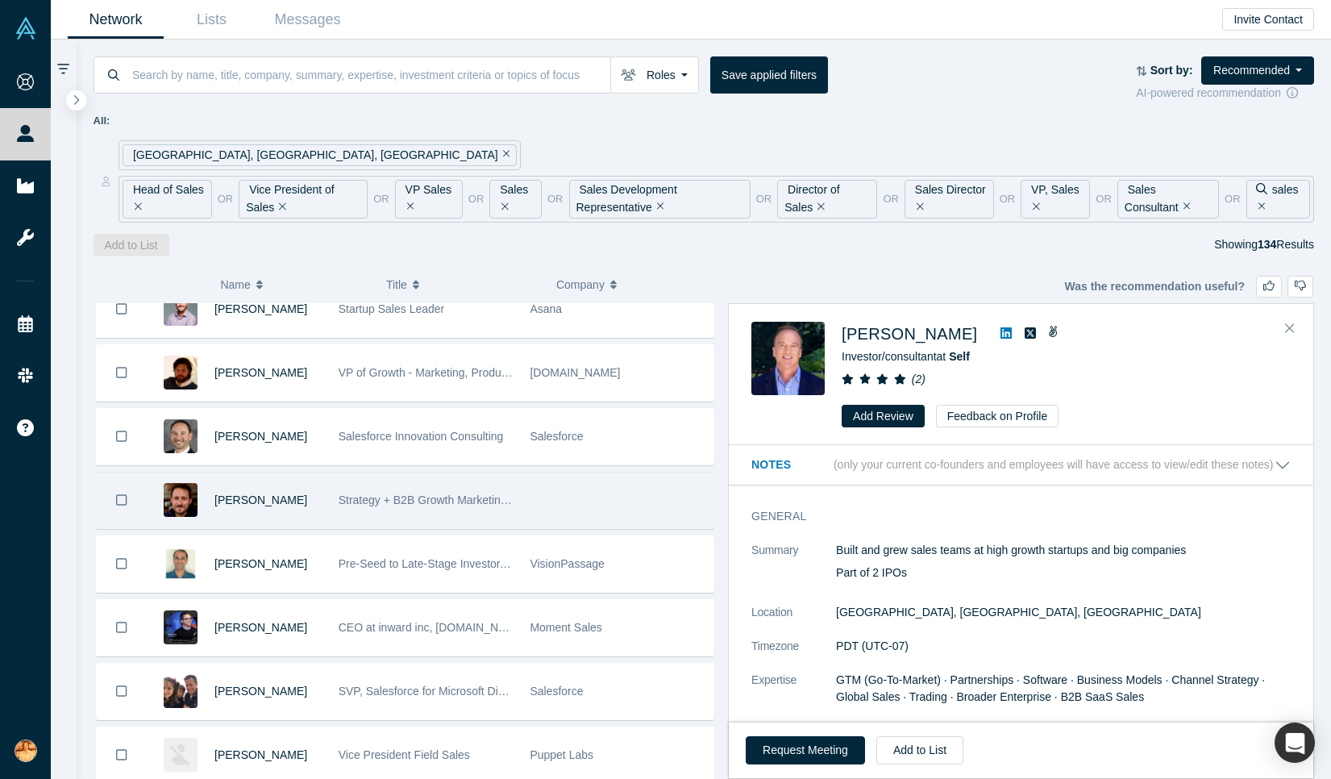
scroll to position [282, 0]
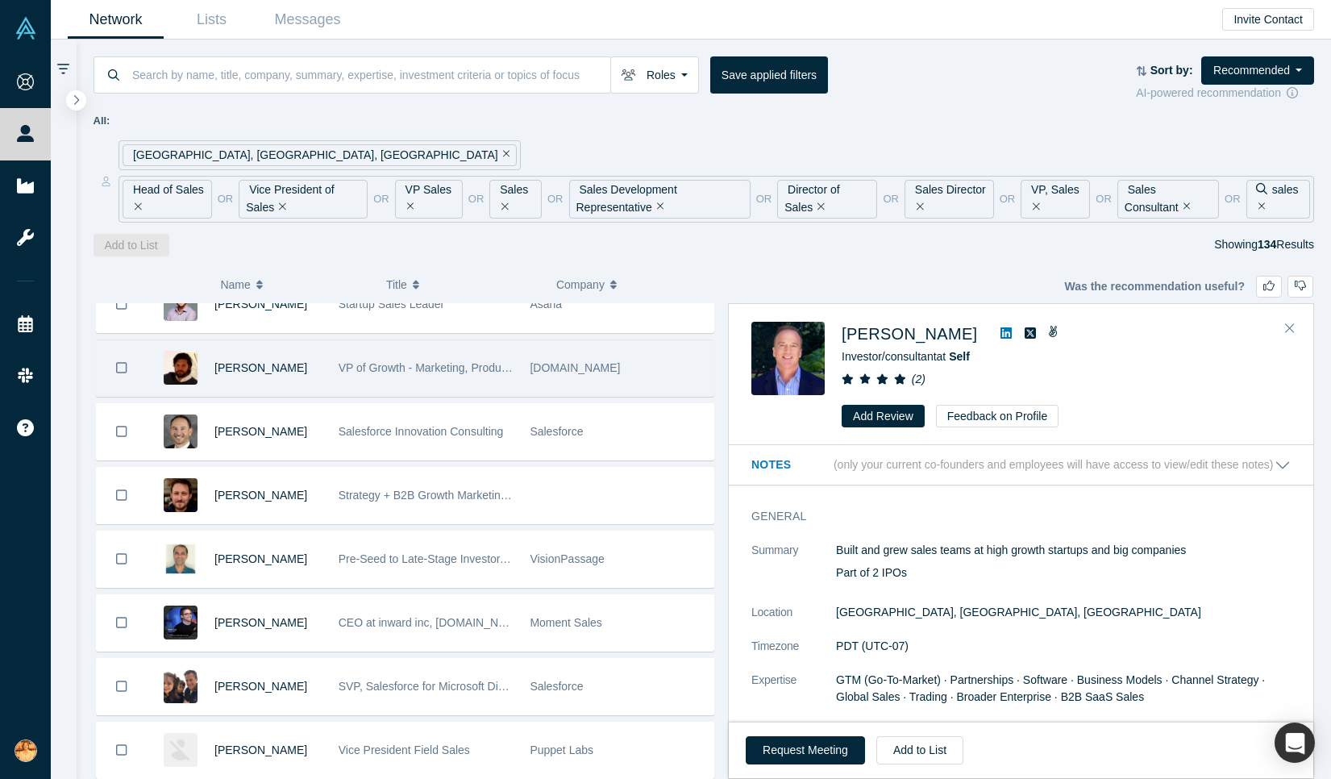
click at [587, 376] on div "[DOMAIN_NAME]" at bounding box center [617, 368] width 175 height 56
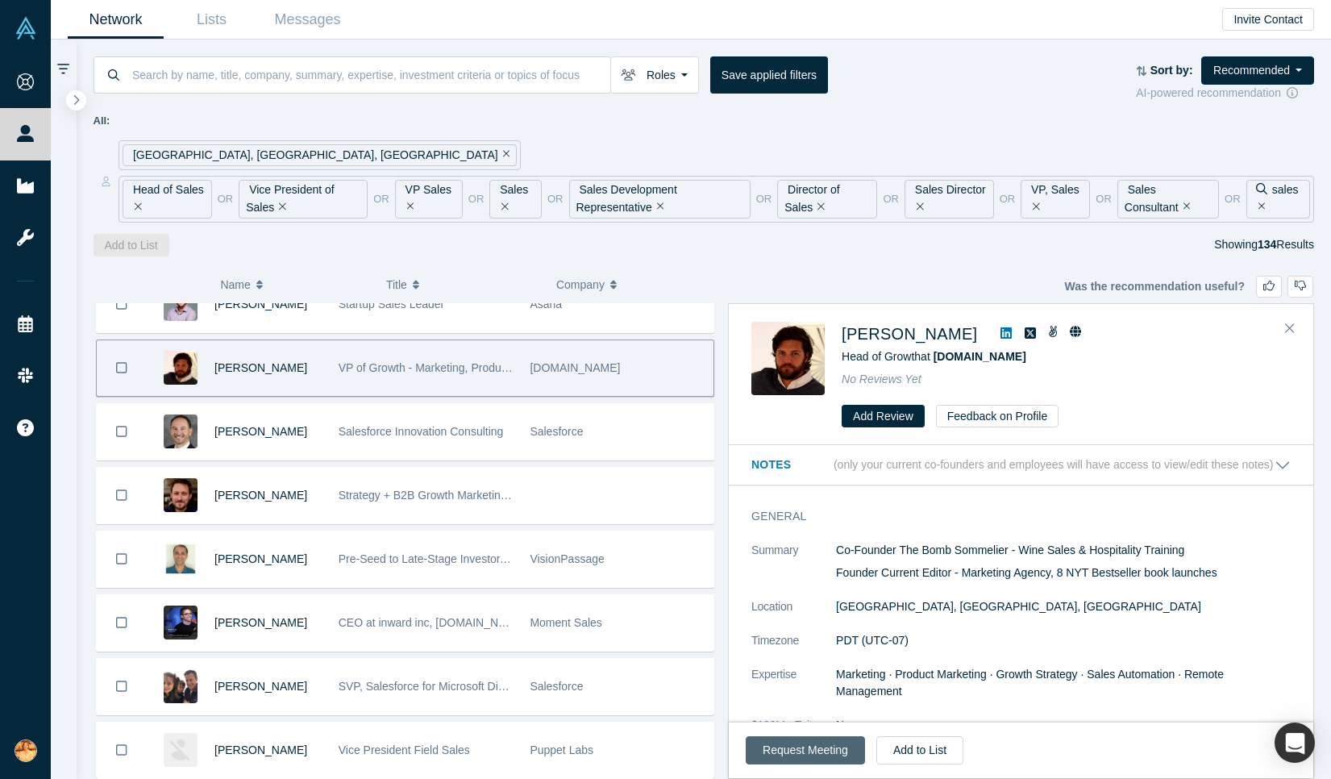
click at [815, 756] on button "Request Meeting" at bounding box center [805, 750] width 119 height 28
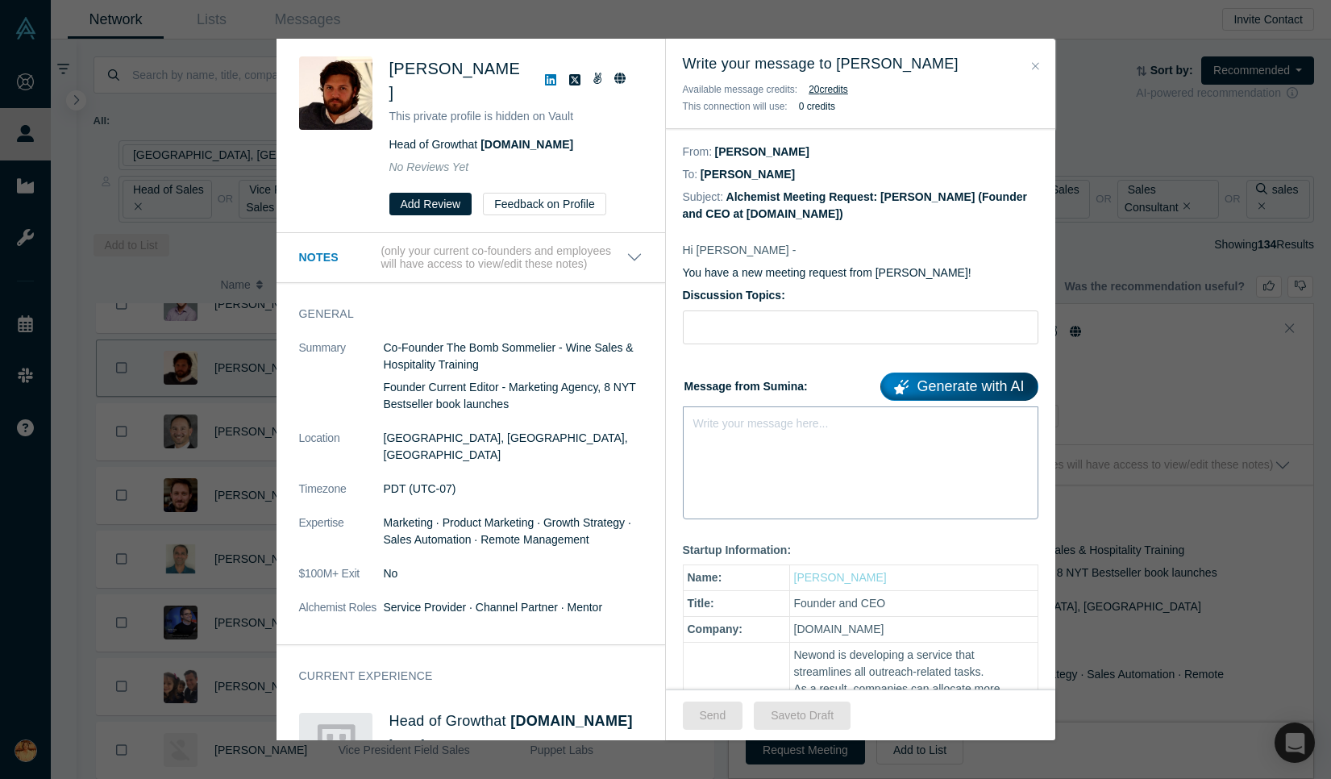
scroll to position [422, 0]
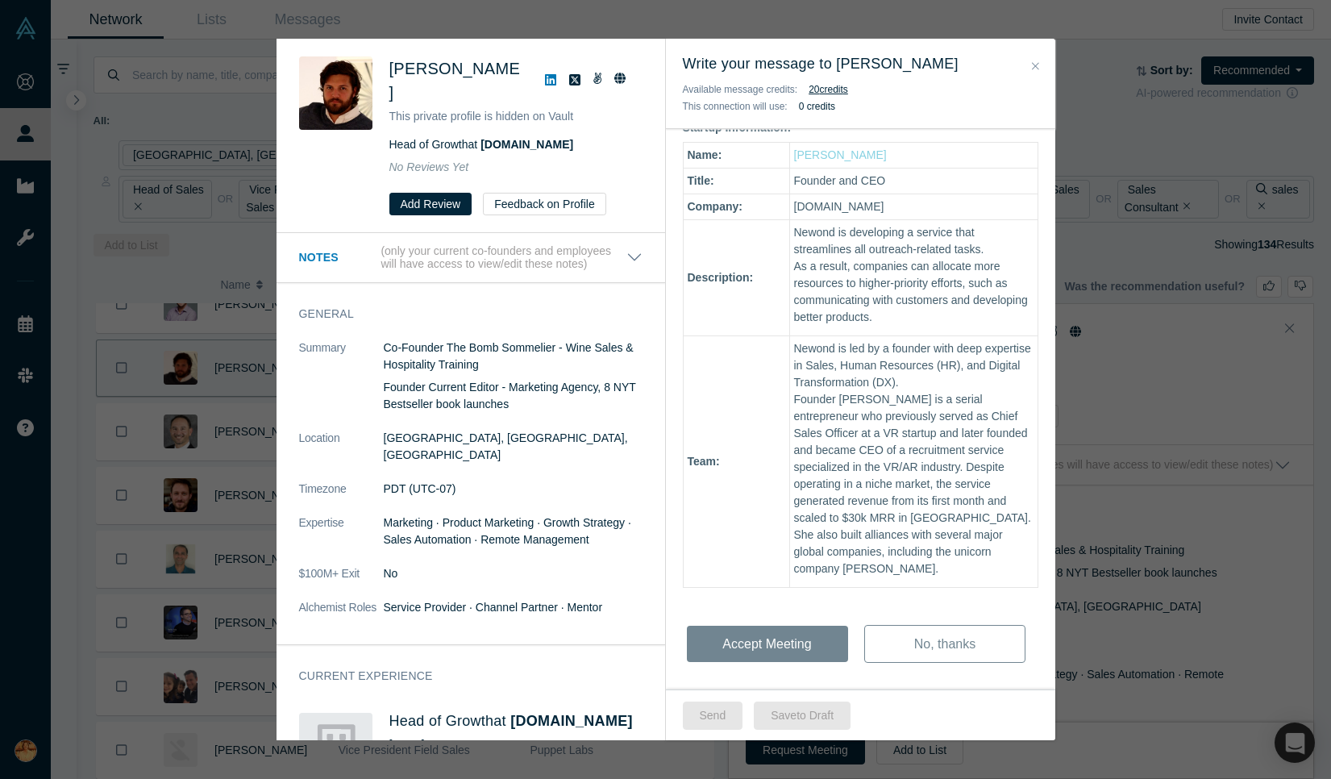
click at [1037, 57] on button "Close" at bounding box center [1035, 66] width 17 height 19
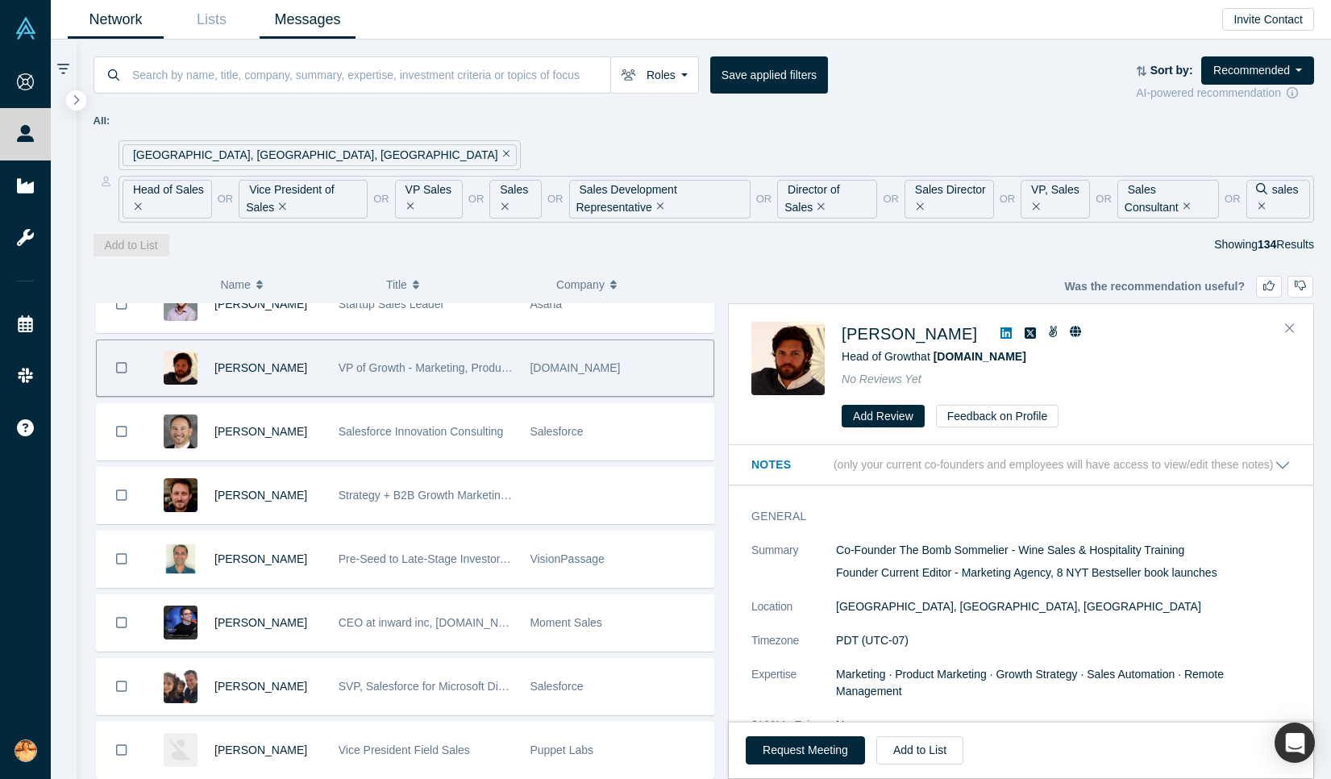
click at [302, 14] on link "Messages" at bounding box center [308, 20] width 96 height 38
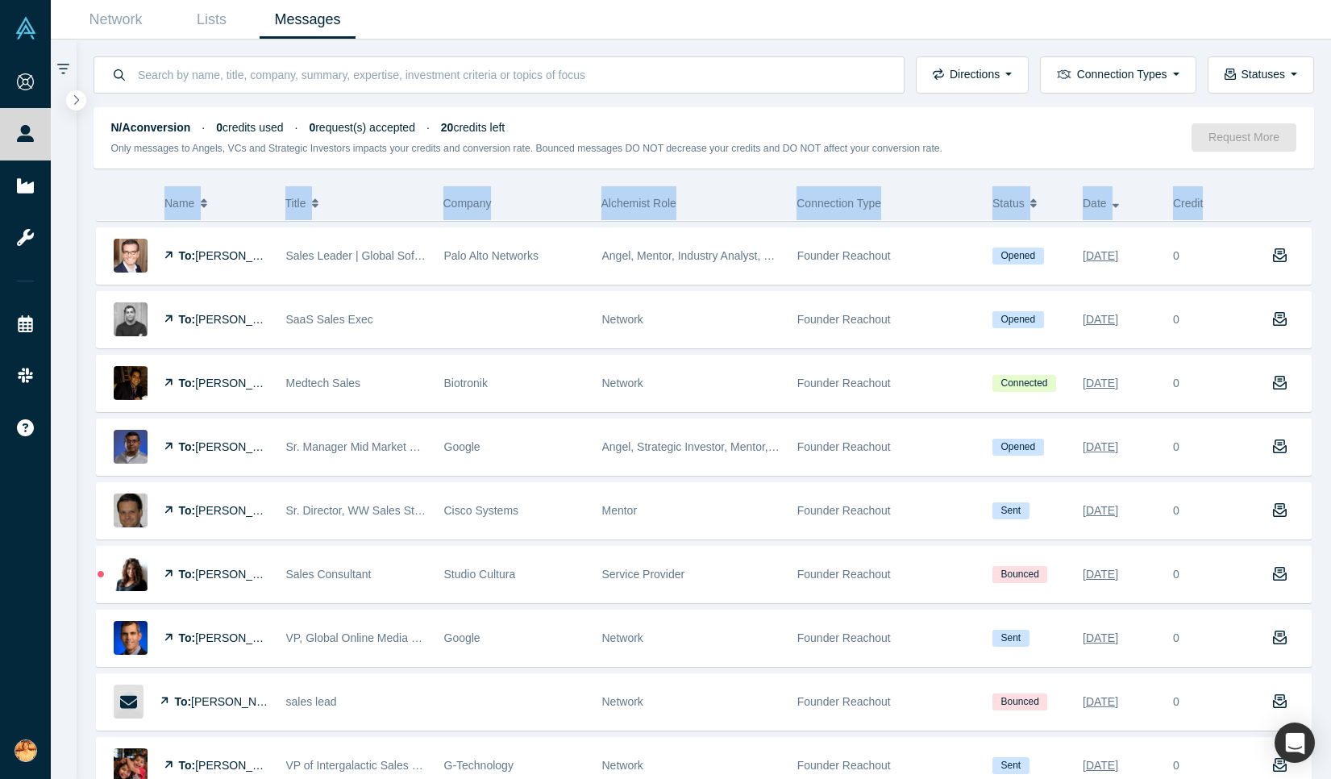
scroll to position [742, 0]
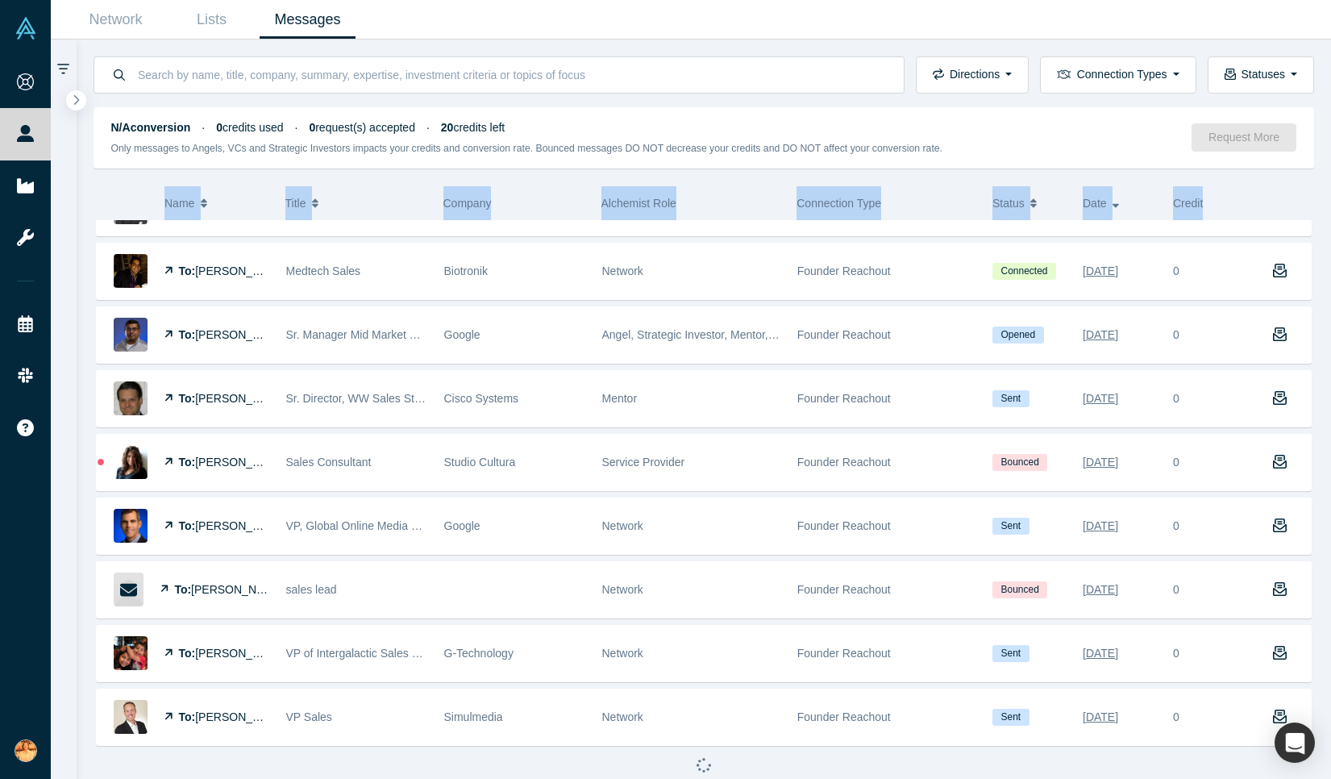
drag, startPoint x: 99, startPoint y: 175, endPoint x: 765, endPoint y: 781, distance: 900.6
click at [765, 778] on html "Onboarding People Startups Resources Events Slack Help Contact Us GDPR My Accou…" at bounding box center [665, 389] width 1331 height 779
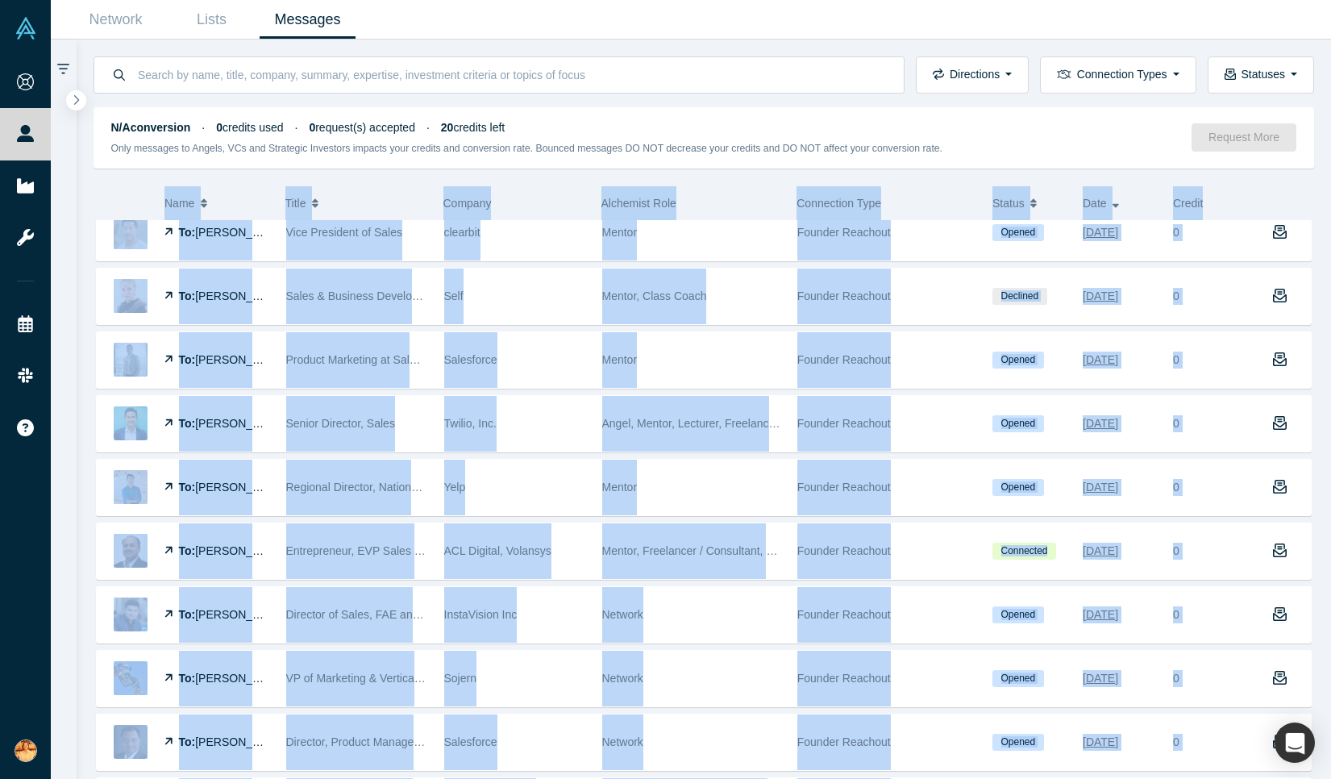
scroll to position [0, 0]
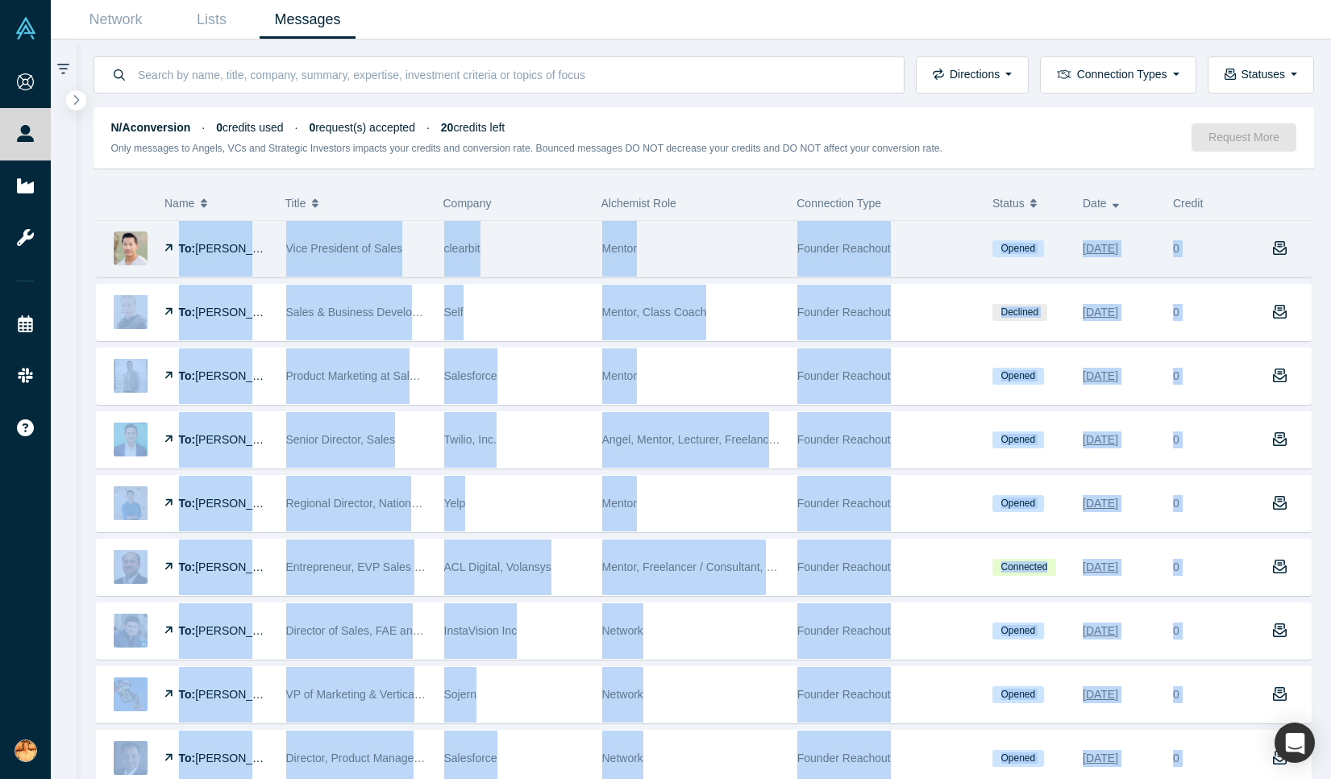
drag, startPoint x: 1209, startPoint y: 593, endPoint x: 167, endPoint y: 231, distance: 1103.8
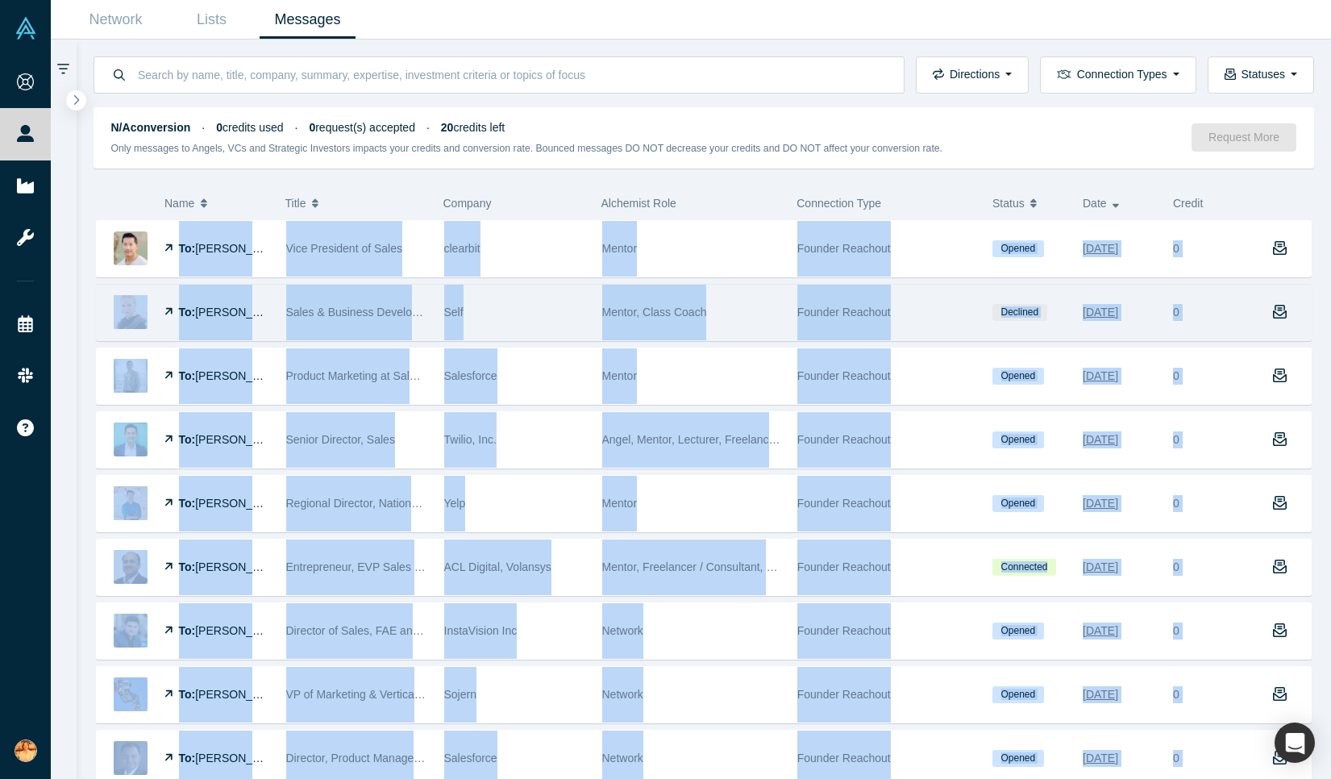
copy div "To: [PERSON_NAME] Vice President of Sales clearbit Mentor Founder Reachout Open…"
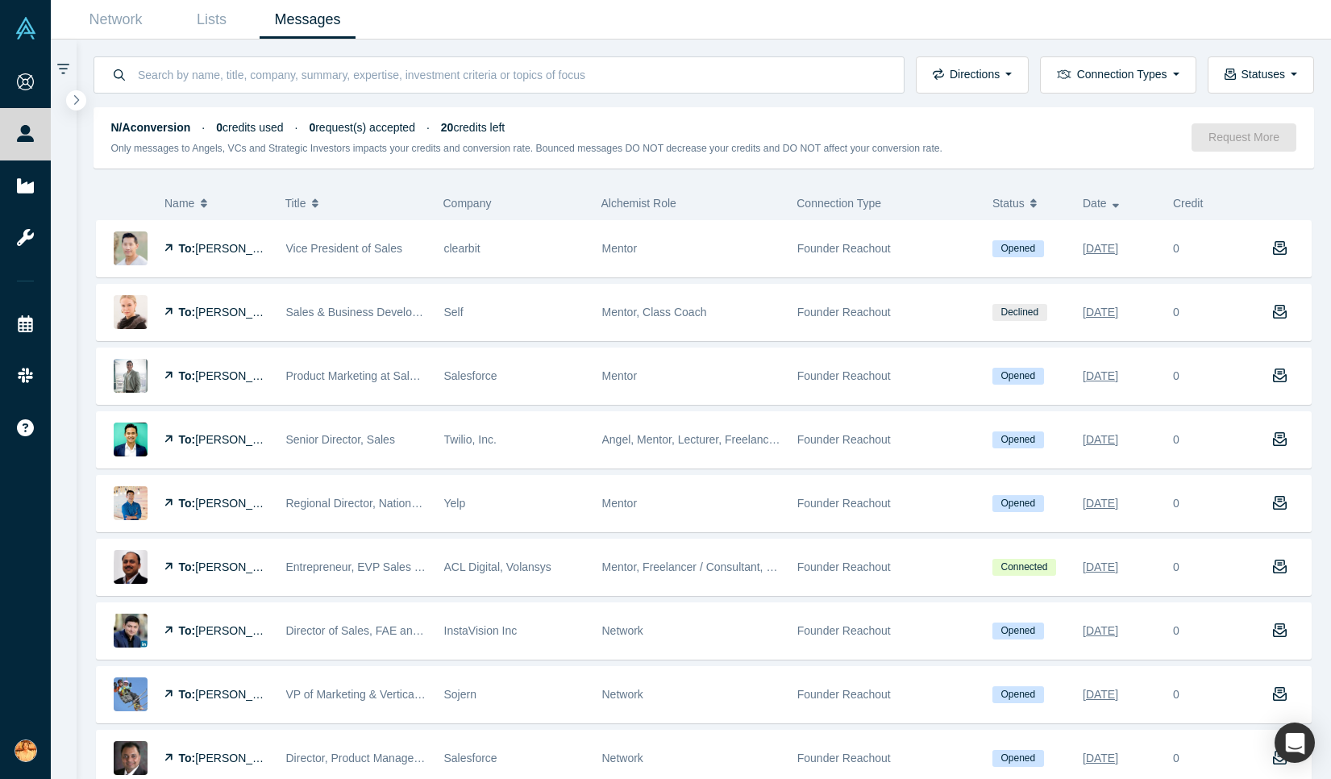
click at [119, 198] on div at bounding box center [135, 203] width 57 height 34
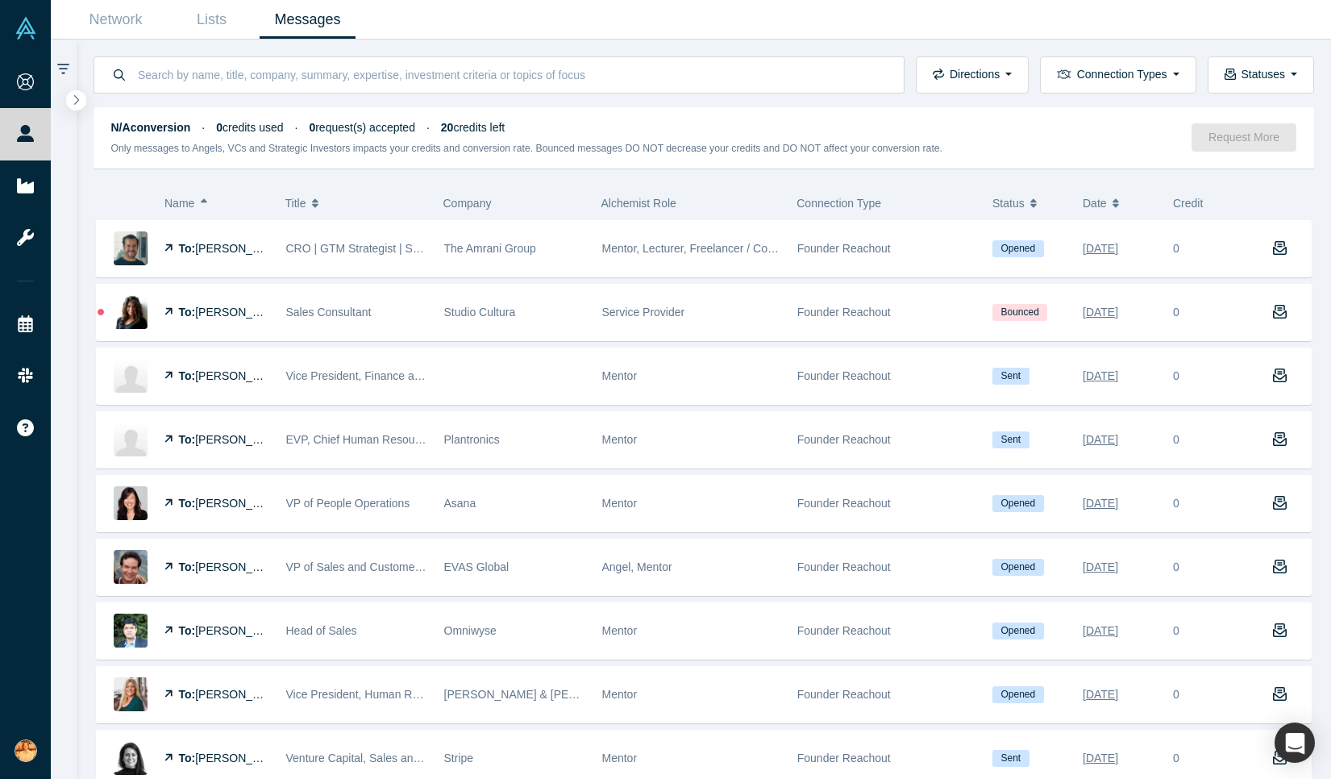
click at [182, 207] on span "Name" at bounding box center [179, 203] width 30 height 34
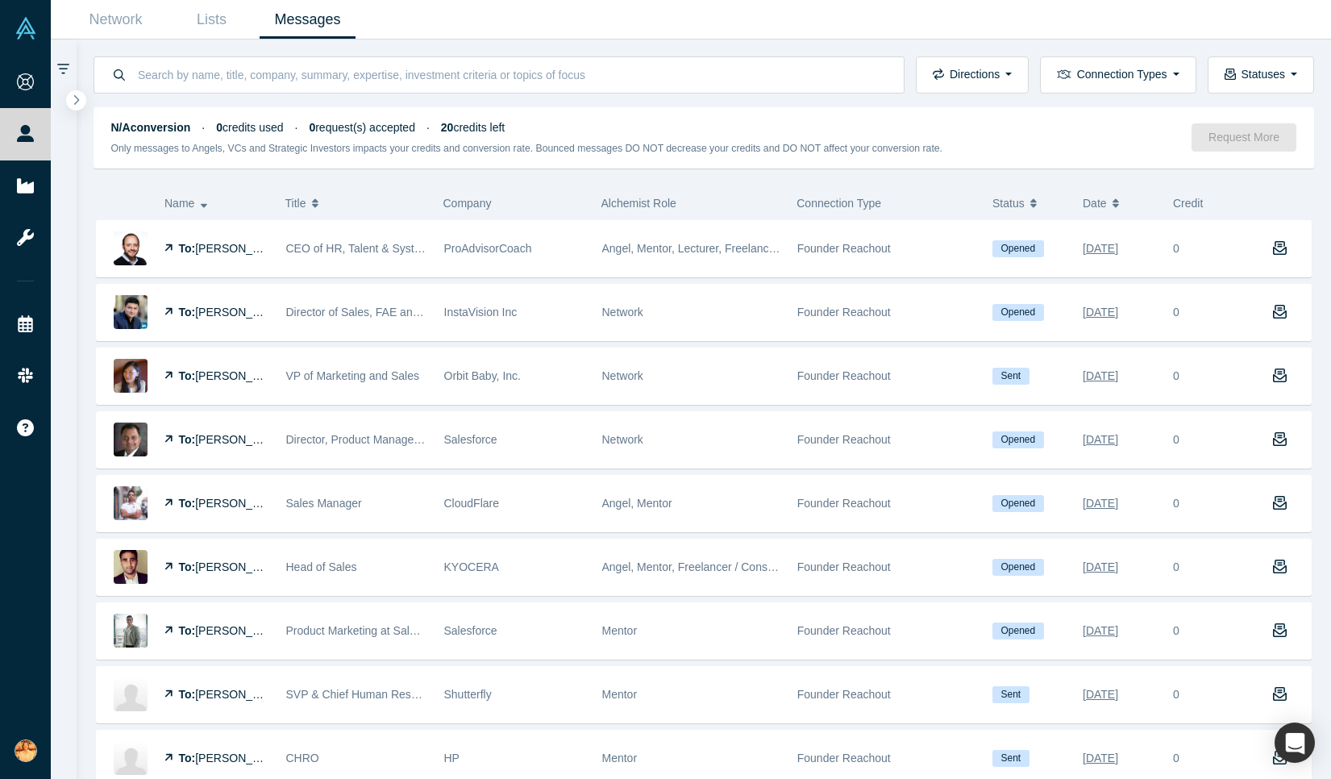
click at [1105, 198] on span "Date" at bounding box center [1095, 203] width 24 height 34
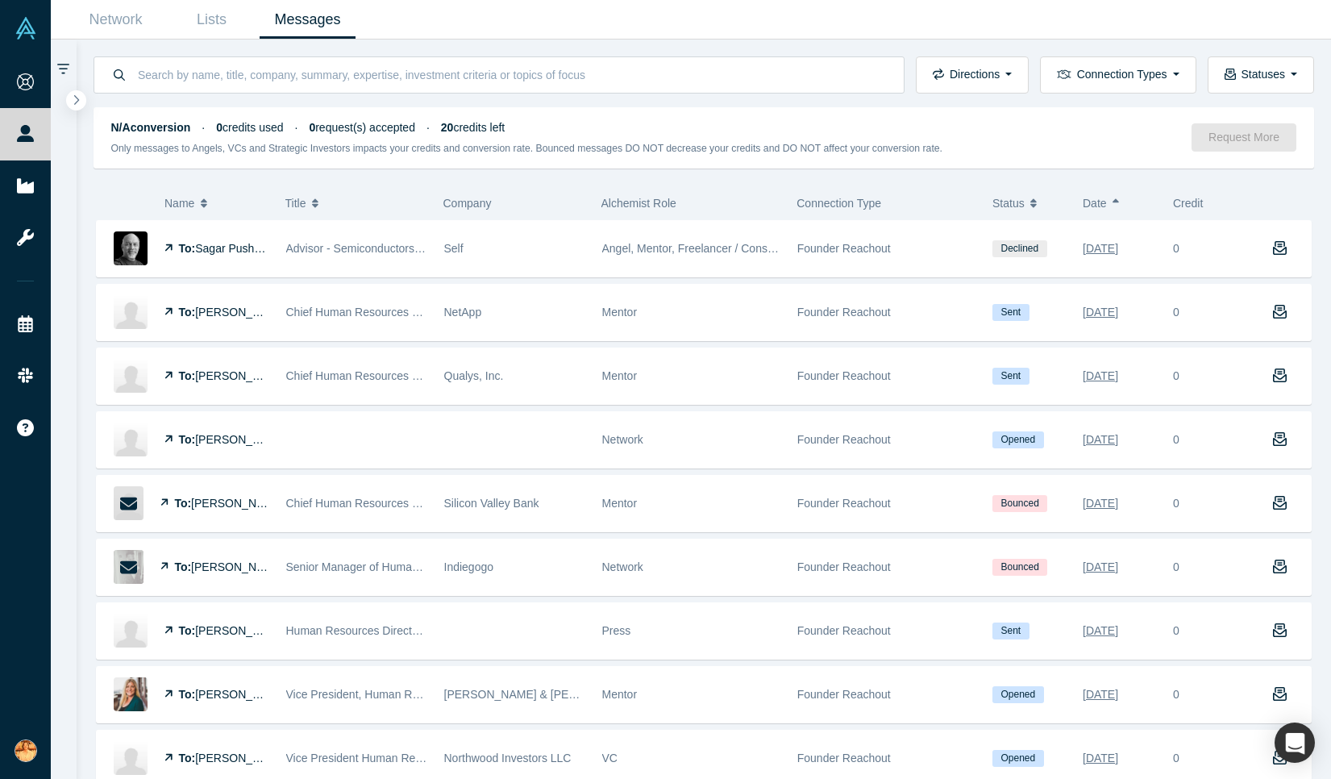
click at [1105, 202] on span "Date" at bounding box center [1095, 203] width 24 height 34
